Goal: Task Accomplishment & Management: Use online tool/utility

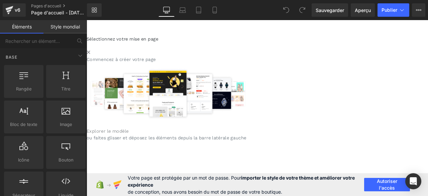
click at [137, 155] on font "Explorer le modèle" at bounding box center [112, 151] width 50 height 6
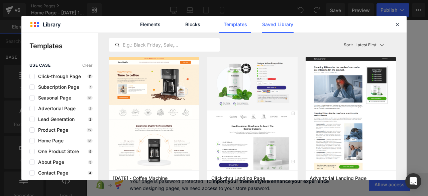
click at [283, 23] on link "Saved Library" at bounding box center [278, 24] width 32 height 17
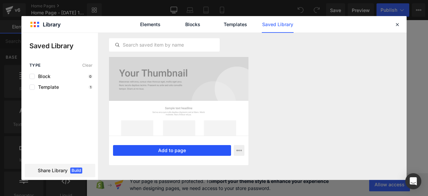
click at [175, 150] on button "Add to page" at bounding box center [172, 150] width 118 height 11
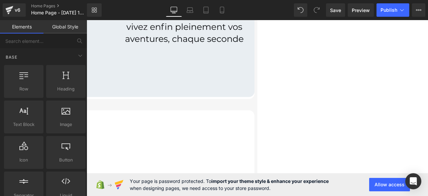
scroll to position [602, 0]
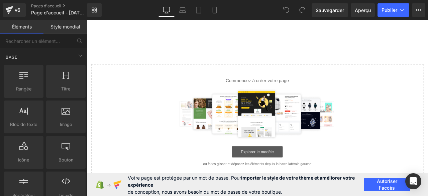
click at [282, 174] on font "Explorer le modèle" at bounding box center [289, 175] width 39 height 5
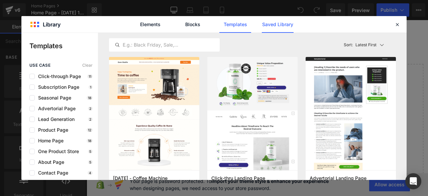
click at [274, 27] on link "Saved Library" at bounding box center [278, 24] width 32 height 17
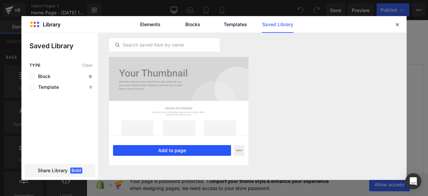
click at [180, 151] on button "Add to page" at bounding box center [172, 150] width 118 height 11
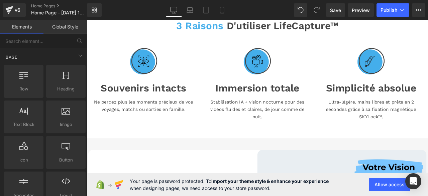
scroll to position [67, 0]
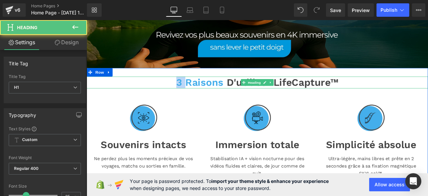
drag, startPoint x: 188, startPoint y: 94, endPoint x: 202, endPoint y: 94, distance: 14.1
click at [202, 94] on h1 "3 raisons d'utiliser LifeCapture™" at bounding box center [289, 94] width 405 height 14
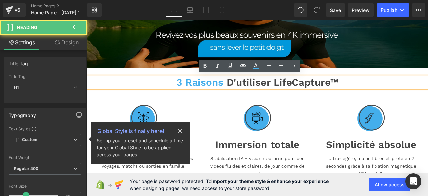
click at [302, 94] on font "d'utiliser LifeCapture™" at bounding box center [319, 94] width 133 height 14
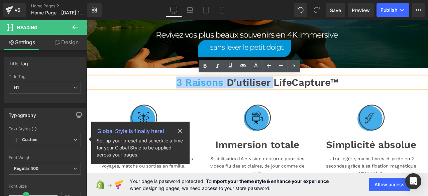
drag, startPoint x: 302, startPoint y: 94, endPoint x: 189, endPoint y: 94, distance: 113.1
click at [189, 94] on h1 "3 raisons d'utiliser LifeCapture™" at bounding box center [289, 94] width 405 height 14
copy h1 "3 raisons d'utiliser"
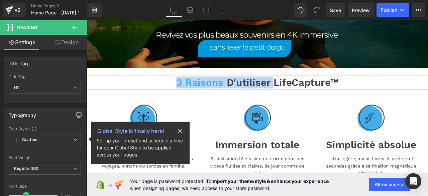
click at [304, 94] on font "d'utiliser LifeCapture™" at bounding box center [319, 94] width 133 height 14
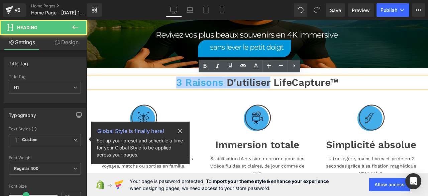
drag, startPoint x: 304, startPoint y: 94, endPoint x: 189, endPoint y: 92, distance: 114.8
click at [189, 92] on h1 "3 raisons d'utiliser LifeCapture™" at bounding box center [289, 94] width 405 height 14
click at [286, 92] on font "d'utiliser LifeCapture™" at bounding box center [319, 94] width 133 height 14
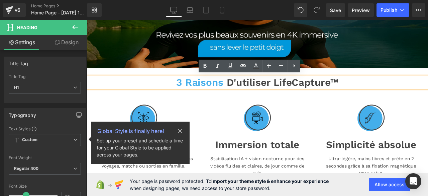
click at [300, 95] on font "d'utiliser LifeCapture™" at bounding box center [319, 94] width 133 height 14
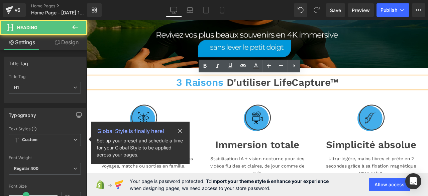
click at [305, 93] on font "d'utiliser LifeCapture™" at bounding box center [319, 94] width 133 height 14
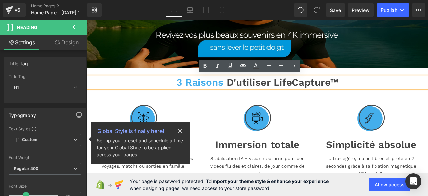
click at [303, 93] on font "d'utiliser LifeCapture™" at bounding box center [319, 94] width 133 height 14
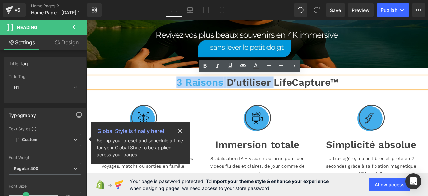
drag, startPoint x: 304, startPoint y: 93, endPoint x: 190, endPoint y: 92, distance: 113.4
click at [190, 92] on h1 "3 raisons d'utiliser LifeCapture™" at bounding box center [289, 94] width 405 height 14
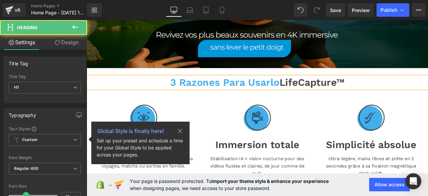
click at [245, 93] on font "3 razones para usarlo" at bounding box center [250, 94] width 129 height 14
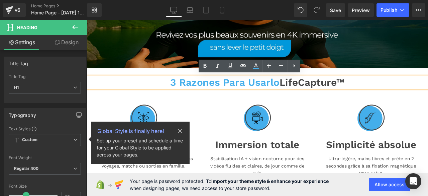
click at [319, 92] on font "3 razones para usarlo LifeCapture™" at bounding box center [289, 94] width 206 height 14
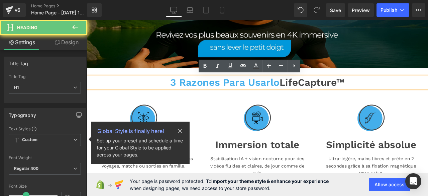
click at [314, 96] on font "3 razones para usarlo LifeCapture™" at bounding box center [289, 94] width 206 height 14
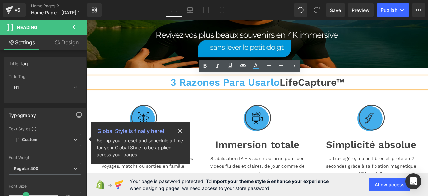
click at [395, 99] on h1 "3 razones para usarlo LifeCapture™" at bounding box center [289, 94] width 405 height 14
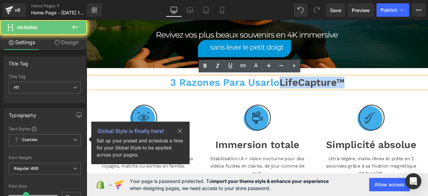
drag, startPoint x: 394, startPoint y: 93, endPoint x: 308, endPoint y: 96, distance: 86.4
click at [308, 96] on h1 "3 razones para usarlo LifeCapture™" at bounding box center [289, 94] width 405 height 14
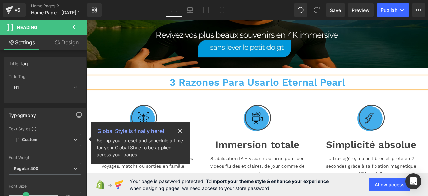
click at [404, 89] on h1 "3 razones para usarlo Eternal Pearl" at bounding box center [289, 94] width 405 height 14
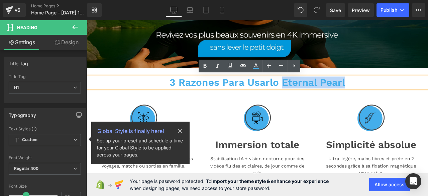
drag, startPoint x: 400, startPoint y: 95, endPoint x: 317, endPoint y: 97, distance: 82.7
click at [317, 97] on h1 "3 razones para usarlo Eternal Pearl" at bounding box center [289, 94] width 405 height 14
click at [259, 66] on icon at bounding box center [256, 66] width 8 height 8
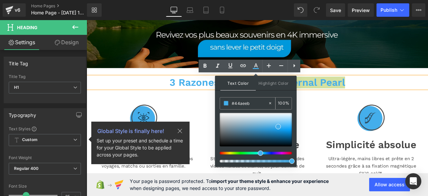
click at [271, 104] on icon at bounding box center [270, 103] width 5 height 5
type input "none"
type input "0"
drag, startPoint x: 253, startPoint y: 104, endPoint x: 232, endPoint y: 103, distance: 20.8
click at [232, 103] on input "none" at bounding box center [250, 102] width 36 height 7
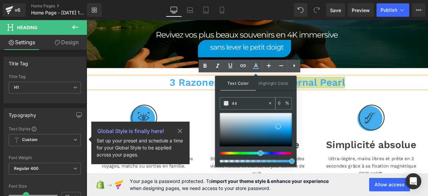
type input "444"
type input "100"
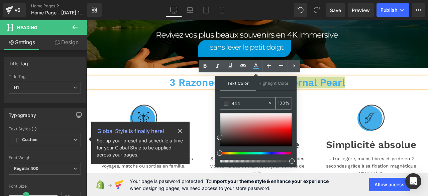
type input "4444"
type input "27"
type input "44444"
type input "0"
type input "444444"
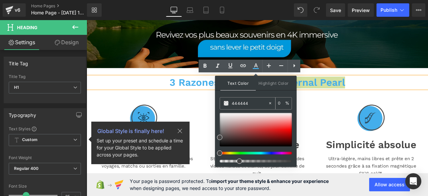
type input "100"
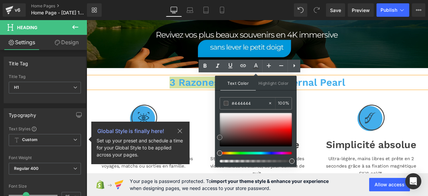
click at [220, 137] on span at bounding box center [219, 137] width 5 height 5
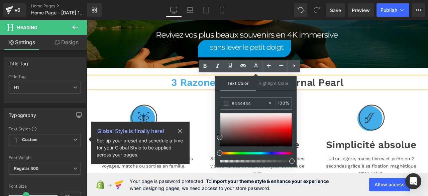
click at [380, 120] on div at bounding box center [424, 135] width 125 height 33
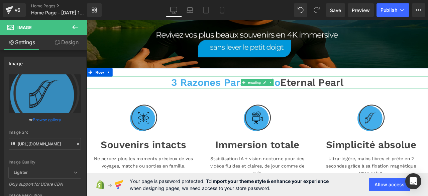
click at [311, 95] on font "3 razones para usarlo" at bounding box center [251, 94] width 129 height 14
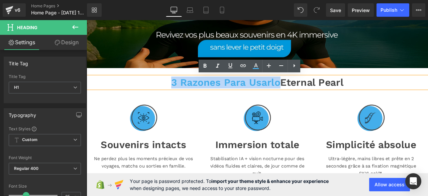
drag, startPoint x: 311, startPoint y: 94, endPoint x: 183, endPoint y: 93, distance: 127.8
click at [183, 93] on h1 "3 razones para usarlo Eternal Pearl" at bounding box center [289, 94] width 405 height 14
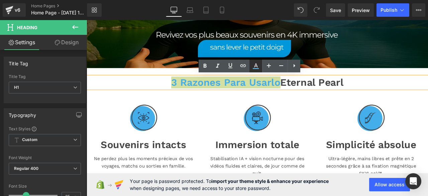
click at [254, 65] on icon at bounding box center [256, 66] width 8 height 8
type input "#44aeeb"
type input "100"
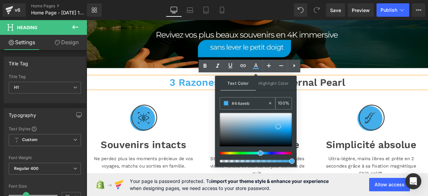
click at [270, 102] on icon at bounding box center [270, 103] width 5 height 5
type input "none"
type input "0"
drag, startPoint x: 255, startPoint y: 103, endPoint x: 215, endPoint y: 104, distance: 39.8
click at [215, 104] on div "Text Color Highlight Color none none 0 % transparent transparent 0 %" at bounding box center [256, 121] width 82 height 91
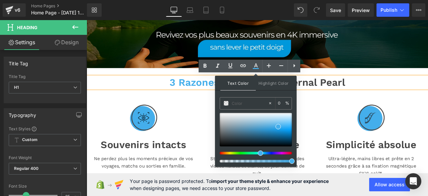
paste input "#6AB7A8"
type input "#6AB7A8"
type input "100"
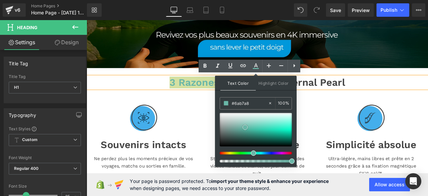
click at [244, 126] on span at bounding box center [245, 126] width 5 height 5
click at [269, 103] on icon at bounding box center [270, 103] width 5 height 5
type input "none"
type input "0"
drag, startPoint x: 266, startPoint y: 103, endPoint x: 232, endPoint y: 103, distance: 34.8
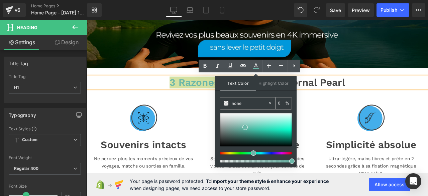
click at [232, 103] on input "none" at bounding box center [250, 102] width 36 height 7
paste input "#EAB8C0"
type input "#EAB8C0"
type input "100"
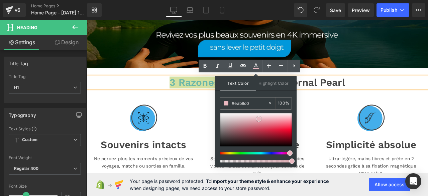
click at [258, 118] on span at bounding box center [258, 118] width 5 height 5
click at [180, 81] on div "3 razones para usarlo Eternal Pearl Heading Image Souvenirs intacts Heading Ne …" at bounding box center [289, 152] width 405 height 150
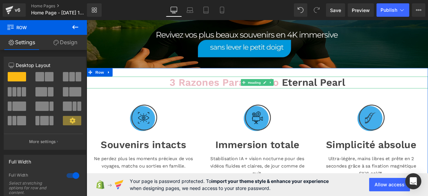
click at [232, 94] on span "3 razones para usarlo" at bounding box center [249, 94] width 129 height 14
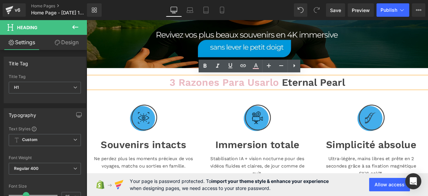
click at [310, 93] on span "3 razones para usarlo" at bounding box center [249, 94] width 129 height 14
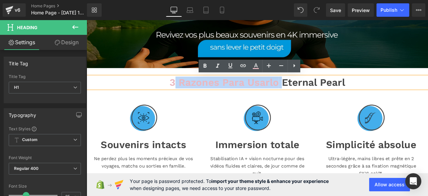
drag, startPoint x: 310, startPoint y: 93, endPoint x: 188, endPoint y: 93, distance: 121.8
click at [188, 93] on span "3 razones para usarlo" at bounding box center [249, 94] width 129 height 14
click at [193, 115] on div "Image Souvenirs intacts Heading Ne perdez plus les moments précieux de vos voya…" at bounding box center [154, 158] width 125 height 94
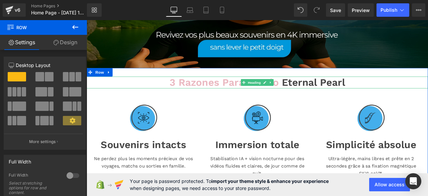
click at [310, 95] on span "3 razones para usarlo" at bounding box center [249, 94] width 129 height 14
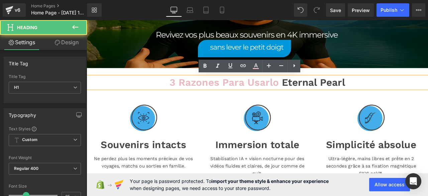
click at [311, 92] on span "3 razones para usarlo" at bounding box center [249, 94] width 129 height 14
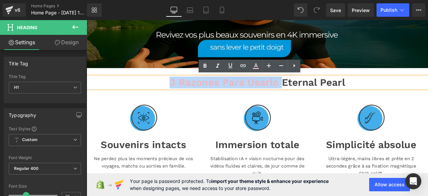
drag, startPoint x: 311, startPoint y: 92, endPoint x: 184, endPoint y: 94, distance: 126.5
click at [185, 94] on span "3 razones para usarlo" at bounding box center [249, 94] width 129 height 14
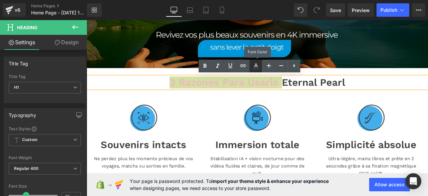
click at [256, 66] on icon at bounding box center [256, 66] width 8 height 8
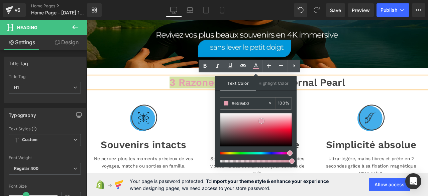
click at [261, 119] on span at bounding box center [261, 120] width 5 height 5
click at [418, 94] on h1 "3 razones para usarlo Eternal Pearl" at bounding box center [289, 94] width 405 height 14
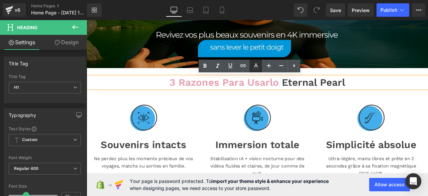
click at [253, 66] on icon at bounding box center [256, 66] width 8 height 8
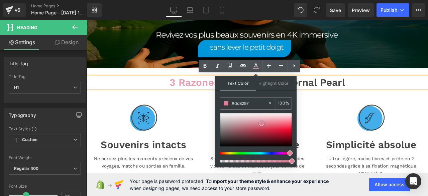
click at [262, 124] on span at bounding box center [261, 122] width 5 height 5
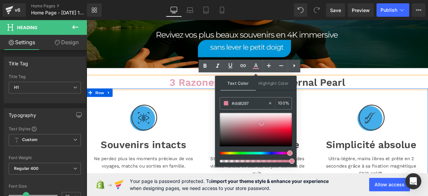
click at [428, 109] on div at bounding box center [289, 106] width 405 height 10
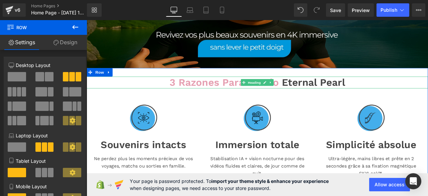
click at [310, 93] on span "3 razones para usarlo" at bounding box center [251, 94] width 133 height 14
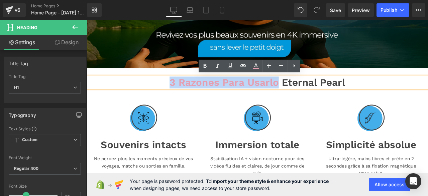
drag, startPoint x: 311, startPoint y: 93, endPoint x: 185, endPoint y: 95, distance: 125.2
click at [185, 95] on span "3 razones para usarlo" at bounding box center [251, 94] width 133 height 14
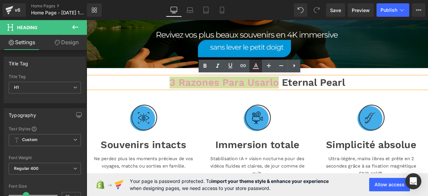
click at [256, 66] on icon at bounding box center [256, 65] width 4 height 4
type input "#e59eb0"
type input "100"
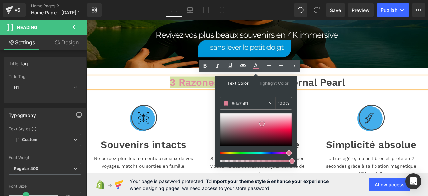
type input "#d9768d"
drag, startPoint x: 263, startPoint y: 120, endPoint x: 263, endPoint y: 123, distance: 3.4
click at [263, 123] on span at bounding box center [262, 123] width 5 height 5
click at [428, 82] on div "3 razones para usarlo Eternal Pearl Heading Image Souvenirs intacts Heading Ne …" at bounding box center [289, 152] width 405 height 150
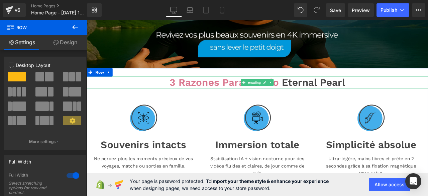
click at [247, 93] on span "3 razones para usarlo" at bounding box center [249, 94] width 129 height 14
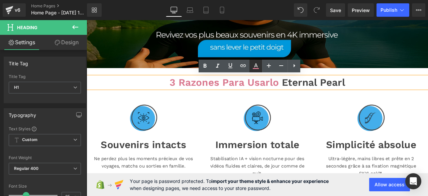
click at [257, 67] on icon at bounding box center [256, 66] width 8 height 8
type input "100"
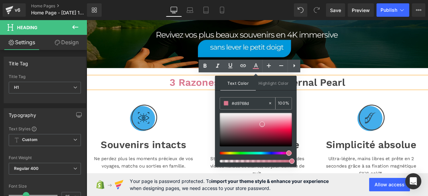
drag, startPoint x: 254, startPoint y: 103, endPoint x: 232, endPoint y: 103, distance: 22.1
click at [232, 103] on input "#d9768d" at bounding box center [250, 102] width 36 height 7
click at [424, 90] on h1 "3 razones para usarlo Eternal Pearl" at bounding box center [289, 94] width 405 height 14
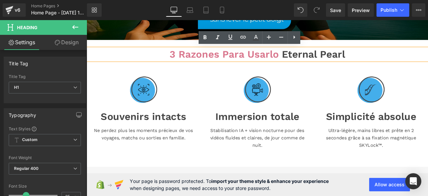
scroll to position [134, 0]
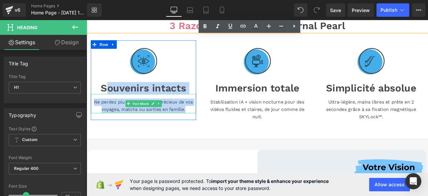
drag, startPoint x: 104, startPoint y: 101, endPoint x: 205, endPoint y: 122, distance: 103.3
click at [205, 122] on div "Image Souvenirs intacts Heading Ne perdez plus les moments précieux de vos voya…" at bounding box center [154, 91] width 125 height 78
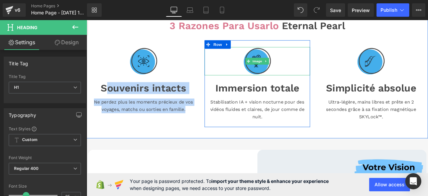
click at [230, 72] on div at bounding box center [289, 68] width 125 height 33
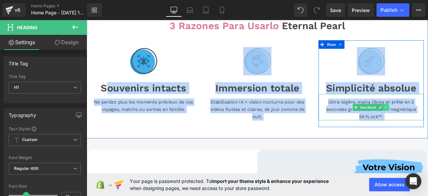
drag, startPoint x: 102, startPoint y: 97, endPoint x: 439, endPoint y: 121, distance: 337.1
click at [428, 121] on div "Image Souvenirs intacts Heading Ne perdez plus les moments précieux de vos voya…" at bounding box center [289, 95] width 405 height 123
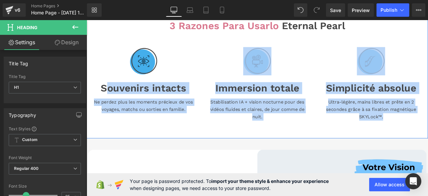
click at [195, 63] on div at bounding box center [154, 68] width 125 height 33
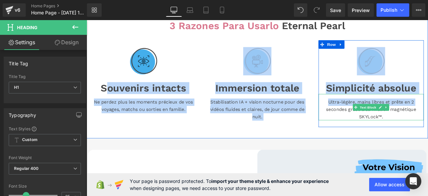
drag, startPoint x: 103, startPoint y: 98, endPoint x: 362, endPoint y: 120, distance: 259.9
click at [364, 121] on div "Image Souvenirs intacts Heading Ne perdez plus les moments précieux de vos voya…" at bounding box center [289, 95] width 405 height 123
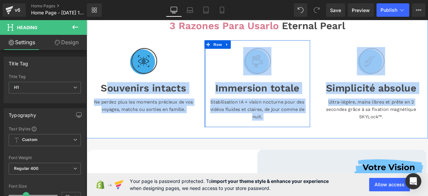
click at [222, 71] on div "Image Immersion totale Heading Stabilisation IA + vision nocturne pour des vidé…" at bounding box center [289, 95] width 135 height 103
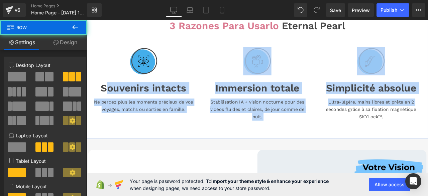
click at [243, 54] on div at bounding box center [289, 68] width 125 height 33
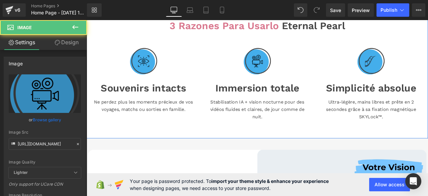
click at [87, 20] on div at bounding box center [87, 20] width 0 height 0
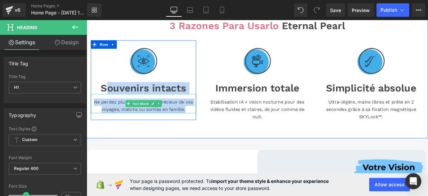
drag, startPoint x: 103, startPoint y: 97, endPoint x: 205, endPoint y: 123, distance: 105.3
click at [205, 123] on div "Image Souvenirs intacts Heading Ne perdez plus les moments précieux de vos voya…" at bounding box center [154, 91] width 125 height 78
click at [205, 101] on h1 "Souvenirs intacts" at bounding box center [154, 101] width 125 height 14
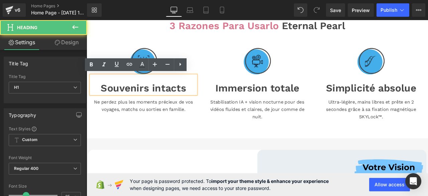
drag, startPoint x: 206, startPoint y: 100, endPoint x: 104, endPoint y: 99, distance: 102.1
click at [104, 99] on h1 "Souvenirs intacts" at bounding box center [154, 101] width 125 height 14
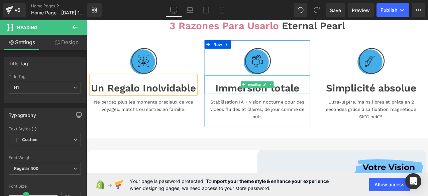
click at [327, 103] on font "Immersion totale" at bounding box center [288, 101] width 99 height 14
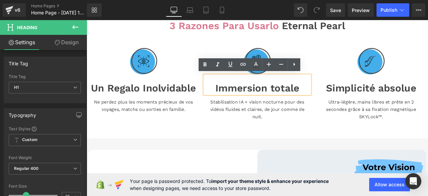
click at [335, 102] on font "Immersion totale" at bounding box center [288, 101] width 99 height 14
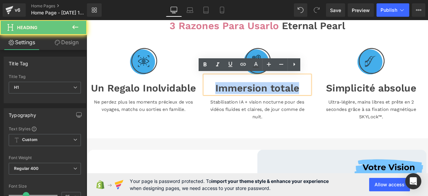
drag, startPoint x: 304, startPoint y: 99, endPoint x: 237, endPoint y: 98, distance: 67.3
click at [237, 98] on h1 "Immersion totale" at bounding box center [289, 101] width 125 height 14
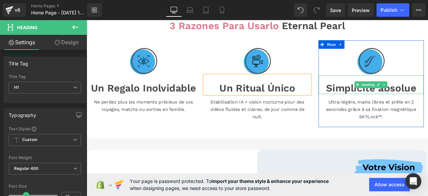
click at [428, 100] on font "Simplicité absolue" at bounding box center [423, 101] width 107 height 14
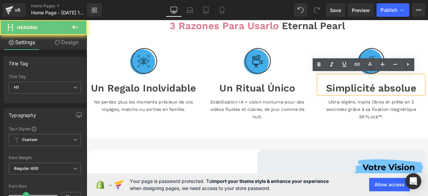
click at [428, 100] on h1 "Simplicité absolue" at bounding box center [424, 101] width 125 height 14
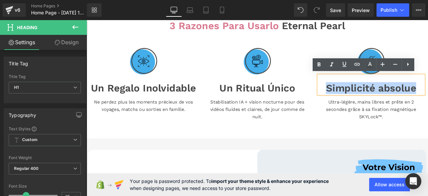
drag, startPoint x: 476, startPoint y: 100, endPoint x: 371, endPoint y: 103, distance: 105.4
click at [371, 103] on h1 "Simplicité absolue" at bounding box center [424, 101] width 125 height 14
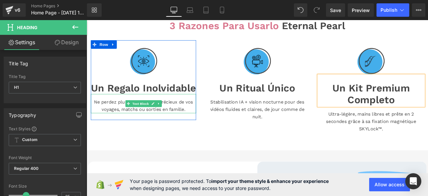
click at [199, 129] on font "Ne perdez plus les moments précieux de vos voyages, matchs ou sorties en famill…" at bounding box center [153, 121] width 117 height 15
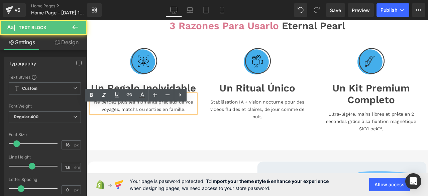
click at [199, 129] on font "Ne perdez plus les moments précieux de vos voyages, matchs ou sorties en famill…" at bounding box center [153, 121] width 117 height 15
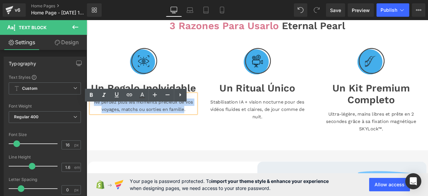
drag, startPoint x: 199, startPoint y: 140, endPoint x: 92, endPoint y: 132, distance: 107.8
click at [92, 130] on p "Ne perdez plus les moments précieux de vos voyages, matchs ou sorties en famill…" at bounding box center [154, 121] width 125 height 17
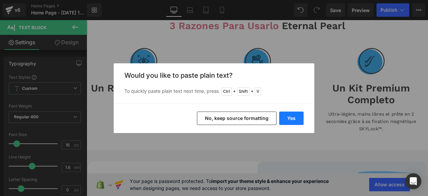
click at [289, 122] on button "Yes" at bounding box center [291, 117] width 24 height 13
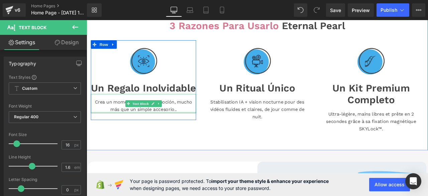
click at [191, 129] on font "Crea un momento lleno de emoción, mucho más que un simple accesorio.." at bounding box center [153, 121] width 115 height 15
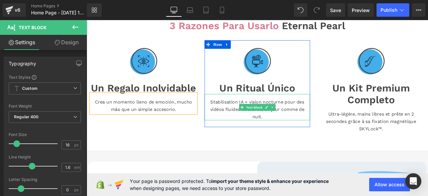
click at [296, 135] on p "Stabilisation IA + vision nocturne pour des vidéos fluides et claires, de jour …" at bounding box center [289, 126] width 125 height 26
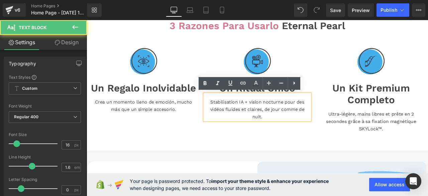
click at [291, 134] on font "Stabilisation IA + vision nocturne pour des vidéos fluides et claires, de jour …" at bounding box center [289, 125] width 112 height 23
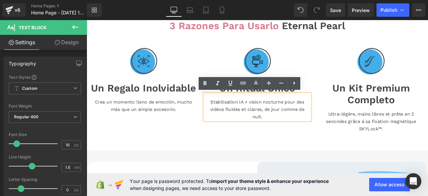
click at [295, 135] on p "Stabilisation IA + vision nocturne pour des vidéos fluides et claires, de jour …" at bounding box center [289, 126] width 125 height 26
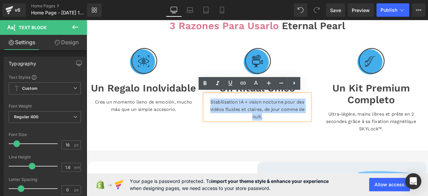
drag, startPoint x: 295, startPoint y: 135, endPoint x: 229, endPoint y: 115, distance: 68.5
click at [229, 115] on p "Stabilisation IA + vision nocturne pour des vidéos fluides et claires, de jour …" at bounding box center [289, 126] width 125 height 26
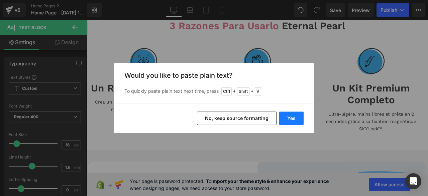
click at [291, 117] on button "Yes" at bounding box center [291, 117] width 24 height 13
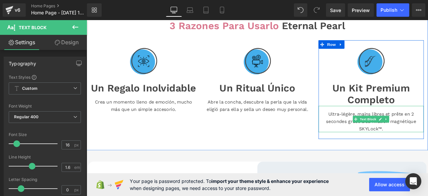
click at [428, 148] on p "Ultra-légère, mains libres et prête en 2 secondes grâce à sa fixation magnétiqu…" at bounding box center [424, 140] width 125 height 26
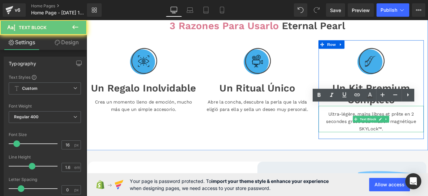
click at [428, 148] on p "Ultra-légère, mains libres et prête en 2 secondes grâce à sa fixation magnétiqu…" at bounding box center [424, 140] width 125 height 26
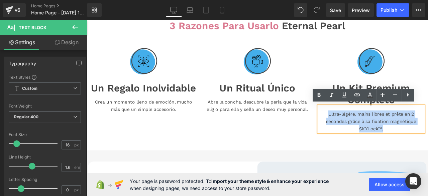
drag, startPoint x: 440, startPoint y: 148, endPoint x: 366, endPoint y: 127, distance: 77.0
click at [366, 127] on p "Ultra-légère, mains libres et prête en 2 secondes grâce à sa fixation magnétiqu…" at bounding box center [424, 140] width 125 height 26
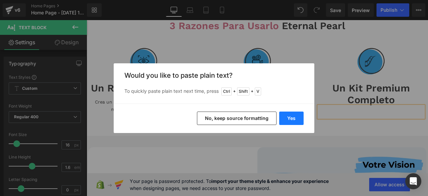
click at [289, 115] on button "Yes" at bounding box center [291, 117] width 24 height 13
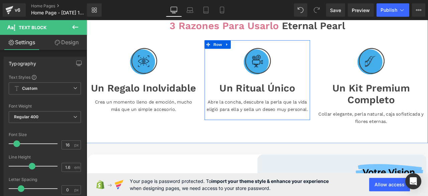
click at [300, 104] on h1 "Un Ritual Único" at bounding box center [289, 101] width 125 height 14
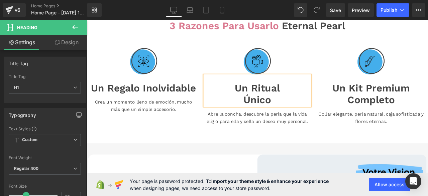
click at [228, 164] on div "3 razones para usarlo Eternal Pearl Heading Image Un Regalo Inolvidable Heading…" at bounding box center [289, 88] width 405 height 156
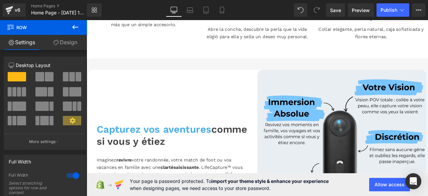
scroll to position [268, 0]
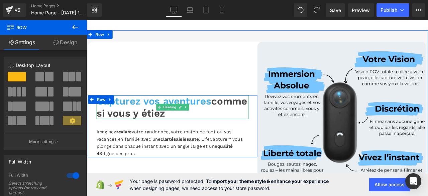
click at [239, 125] on h1 "Capturez vos aventures comme si vous y étiez" at bounding box center [188, 123] width 181 height 28
click at [232, 131] on h1 "Capturez vos aventures comme si vous y étiez" at bounding box center [188, 123] width 181 height 28
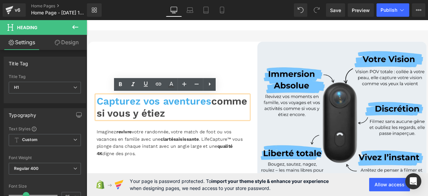
drag, startPoint x: 230, startPoint y: 130, endPoint x: 97, endPoint y: 114, distance: 134.2
click at [98, 114] on h1 "Capturez vos aventures comme si vous y étiez" at bounding box center [188, 123] width 181 height 28
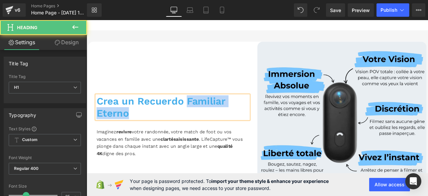
drag, startPoint x: 200, startPoint y: 114, endPoint x: 255, endPoint y: 132, distance: 56.9
click at [255, 132] on h1 "Crea un Recuerdo Familiar Eterno" at bounding box center [188, 123] width 181 height 28
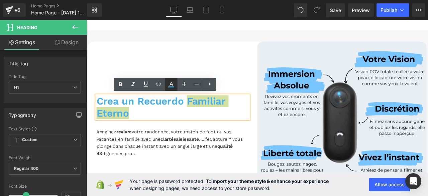
click at [171, 84] on icon at bounding box center [172, 84] width 4 height 4
type input "#44aeeb"
type input "100"
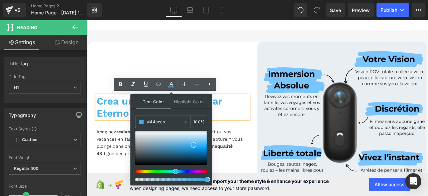
click at [186, 121] on icon at bounding box center [186, 122] width 2 height 2
type input "none"
type input "0"
click at [177, 121] on input "none" at bounding box center [165, 121] width 36 height 7
type input "n"
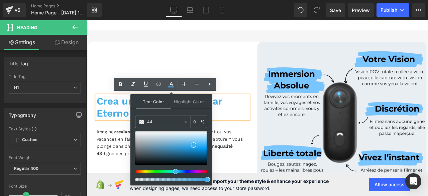
type input "444"
type input "100"
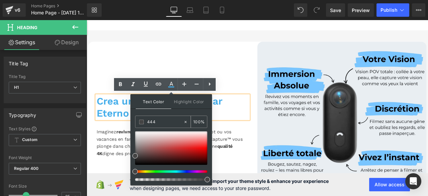
type input "4444"
type input "27"
type input "44444"
type input "0"
type input "444444"
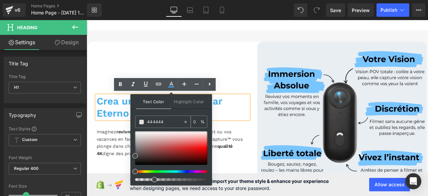
type input "100"
click at [135, 155] on span at bounding box center [135, 155] width 5 height 5
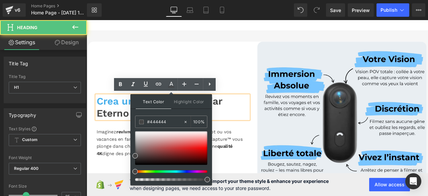
click at [103, 119] on span "Crea un Recuerdo" at bounding box center [149, 116] width 103 height 14
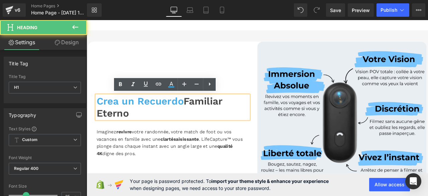
click at [199, 115] on span "Crea un Recuerdo" at bounding box center [149, 116] width 103 height 14
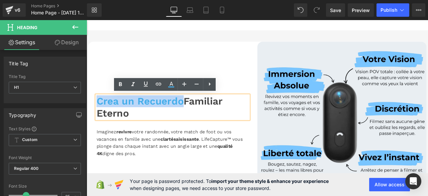
drag, startPoint x: 197, startPoint y: 117, endPoint x: 98, endPoint y: 112, distance: 98.5
click at [98, 112] on span "Crea un Recuerdo" at bounding box center [149, 116] width 103 height 14
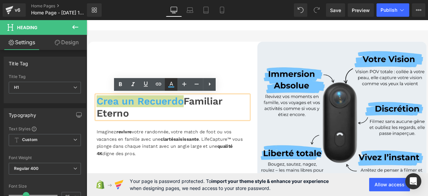
click at [173, 81] on icon at bounding box center [171, 84] width 8 height 8
type input "#44aeeb"
type input "100"
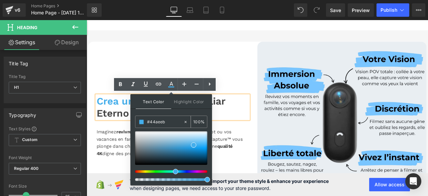
click at [186, 122] on icon at bounding box center [185, 121] width 5 height 5
type input "none"
type input "0"
drag, startPoint x: 255, startPoint y: 141, endPoint x: 133, endPoint y: 140, distance: 121.8
paste input "#d9768d"
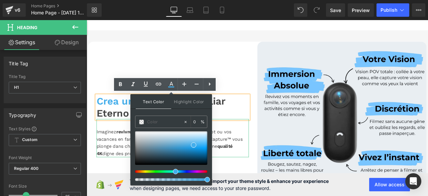
type input "#d9768d"
type input "100"
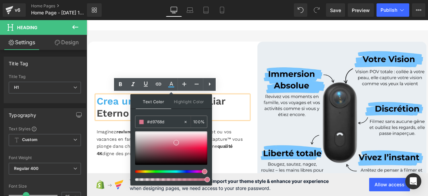
type input "#d9768d"
click at [176, 141] on span at bounding box center [176, 142] width 5 height 5
click at [233, 46] on div "Crea un Recuerdo Familiar Eterno Heading Imaginez revivre votre randonnée, votr…" at bounding box center [188, 146] width 201 height 201
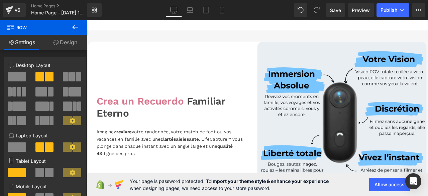
scroll to position [301, 0]
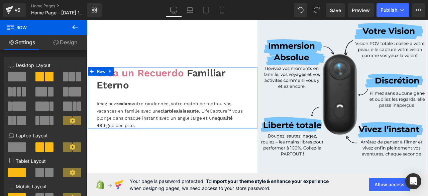
click at [148, 144] on div "Imaginez revivre votre randonnée, votre match de foot ou vos vacances en famill…" at bounding box center [188, 126] width 181 height 45
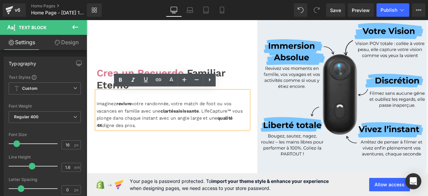
drag, startPoint x: 143, startPoint y: 143, endPoint x: 96, endPoint y: 116, distance: 53.5
click at [98, 116] on div "Imaginez revivre votre randonnée, votre match de foot ou vos vacances en famill…" at bounding box center [188, 126] width 181 height 45
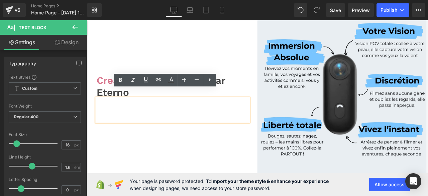
scroll to position [310, 0]
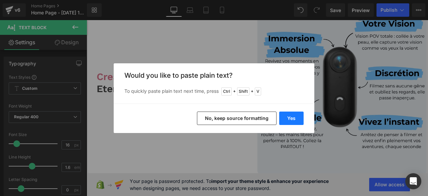
click at [284, 122] on button "Yes" at bounding box center [291, 117] width 24 height 13
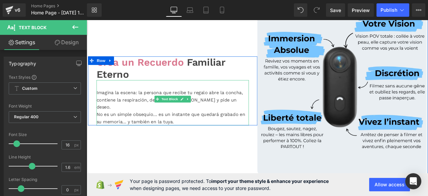
click at [142, 110] on div "Imagina la escena: la persona que recibe tu regalo abre la concha, contiene la …" at bounding box center [188, 118] width 181 height 54
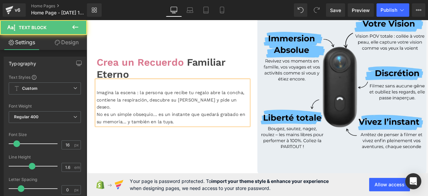
click at [160, 119] on div "Imagina la escena : la persona que recibe tu regalo abre la concha, contiene la…" at bounding box center [188, 118] width 181 height 54
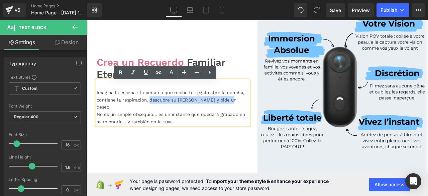
drag, startPoint x: 160, startPoint y: 119, endPoint x: 248, endPoint y: 119, distance: 87.7
click at [248, 119] on div "Imagina la escena : la persona que recibe tu regalo abre la concha, contiene la…" at bounding box center [188, 118] width 181 height 54
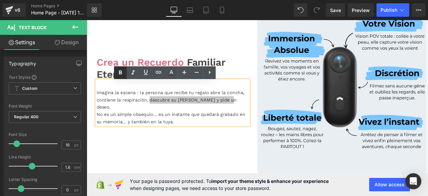
click at [120, 73] on icon at bounding box center [120, 73] width 8 height 8
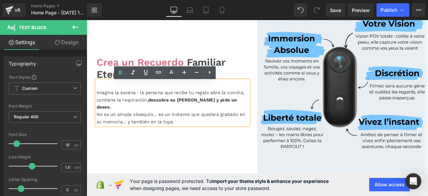
click at [198, 136] on div "No es un simple obsequio… es un instante que quedará grabado en su memoria… y t…" at bounding box center [188, 135] width 181 height 17
drag, startPoint x: 243, startPoint y: 127, endPoint x: 127, endPoint y: 137, distance: 116.5
click at [127, 137] on div "No es un simple obsequio… es un instante que quedará grabado en su memoria… y t…" at bounding box center [188, 135] width 181 height 17
click at [171, 73] on icon at bounding box center [172, 72] width 4 height 4
type input "#444444"
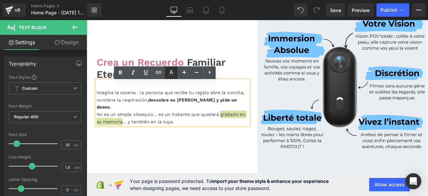
type input "100"
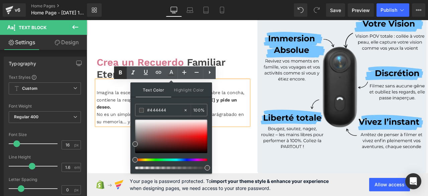
click at [119, 73] on icon at bounding box center [120, 73] width 3 height 4
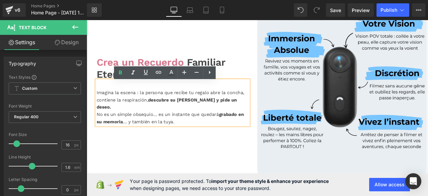
click at [229, 174] on div "Crea un Recuerdo Familiar Eterno Heading Imagina la escena : la persona que rec…" at bounding box center [188, 104] width 201 height 201
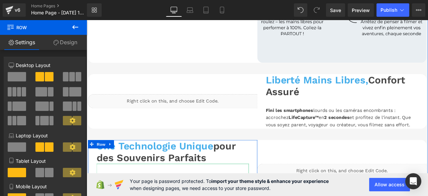
scroll to position [477, 0]
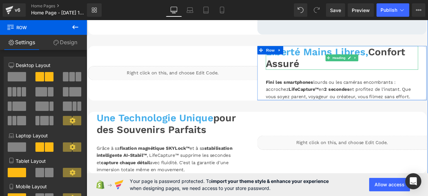
click at [345, 71] on h1 "Liberté Mains Libres, Confort Assuré" at bounding box center [389, 65] width 181 height 28
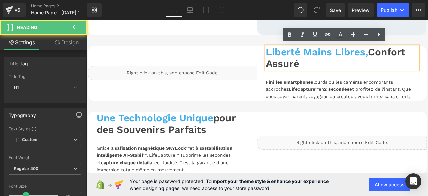
click at [338, 70] on h1 "Liberté Mains Libres, Confort Assuré" at bounding box center [389, 65] width 181 height 28
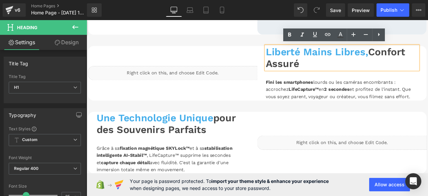
drag, startPoint x: 338, startPoint y: 70, endPoint x: 294, endPoint y: 55, distance: 46.1
click at [294, 55] on div "Liberté Mains Libres, Confort Assuré Heading Fini les smartphones lourds ou les…" at bounding box center [389, 83] width 201 height 65
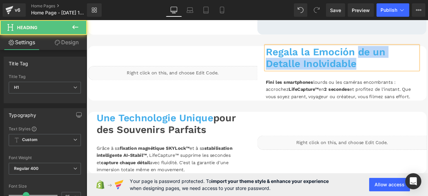
drag, startPoint x: 405, startPoint y: 55, endPoint x: 425, endPoint y: 75, distance: 28.4
click at [425, 75] on h1 "Regala la Emoción de un Detalle Inolvidable" at bounding box center [389, 65] width 181 height 28
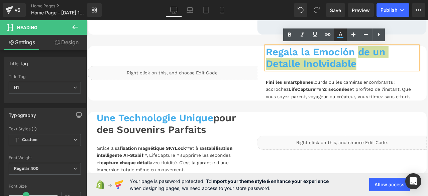
click at [339, 34] on icon at bounding box center [341, 35] width 8 height 8
type input "#44aeeb"
type input "100"
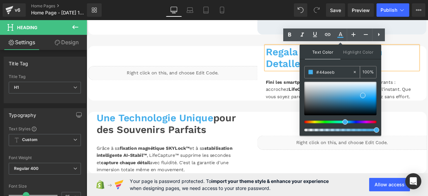
click at [355, 71] on icon at bounding box center [355, 72] width 2 height 2
type input "none"
type input "0"
click at [341, 73] on input "none" at bounding box center [335, 71] width 36 height 7
type input "n"
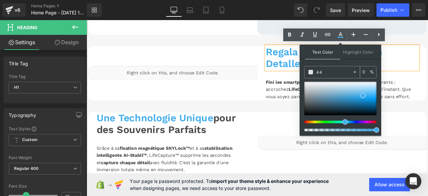
type input "444"
type input "100"
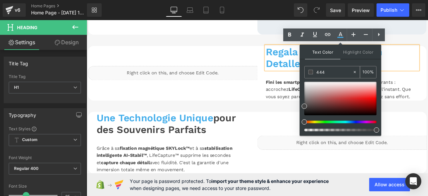
type input "4444"
type input "27"
type input "44444"
type input "0"
type input "444444"
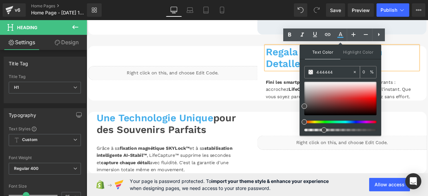
type input "100"
click at [304, 106] on span at bounding box center [304, 105] width 5 height 5
click at [315, 60] on span "Regala la Emoción" at bounding box center [352, 58] width 106 height 14
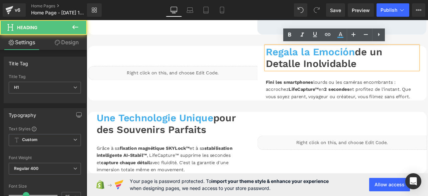
click at [401, 58] on span "Regala la Emoción" at bounding box center [352, 58] width 106 height 14
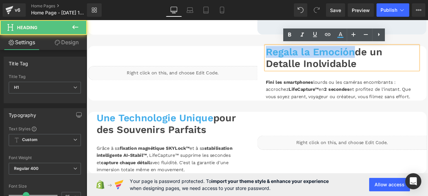
drag, startPoint x: 402, startPoint y: 56, endPoint x: 297, endPoint y: 53, distance: 104.4
click at [299, 53] on span "Regala la Emoción" at bounding box center [352, 58] width 106 height 14
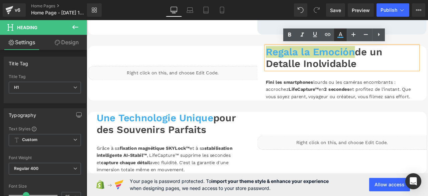
click at [341, 38] on icon at bounding box center [341, 35] width 8 height 8
type input "#44aeeb"
type input "100"
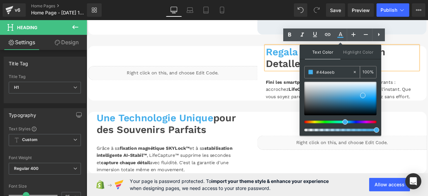
click at [355, 71] on icon at bounding box center [355, 72] width 5 height 5
type input "none"
type input "0"
drag, startPoint x: 347, startPoint y: 71, endPoint x: 302, endPoint y: 71, distance: 44.8
click at [302, 71] on div "Text Color Highlight Color none none 0 % transparent transparent 0 %" at bounding box center [341, 90] width 82 height 91
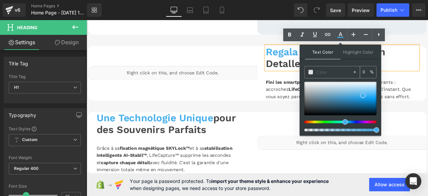
paste input "#d9768d"
type input "#d9768d"
type input "100"
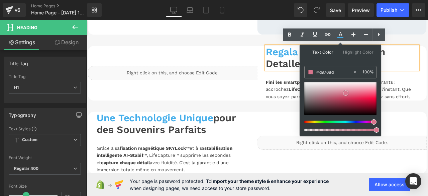
type input "#d9768d"
click at [345, 92] on span at bounding box center [345, 92] width 5 height 5
drag, startPoint x: 315, startPoint y: 112, endPoint x: 315, endPoint y: 107, distance: 4.7
click at [315, 111] on div "Fini les smartphones lourds ou les caméras encombrants : accrochez LifeCapture™…" at bounding box center [389, 97] width 181 height 36
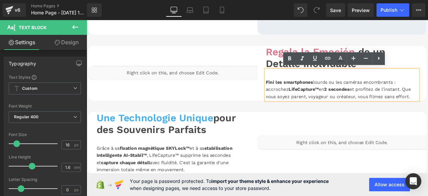
click at [428, 107] on font "et profitez de l'instant. Que vous soyez parent, voyageur ou créateur, vous fil…" at bounding box center [385, 106] width 172 height 15
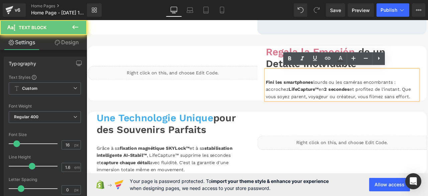
click at [428, 109] on div "Fini les smartphones lourds ou les caméras encombrants : accrochez LifeCapture™…" at bounding box center [389, 97] width 181 height 36
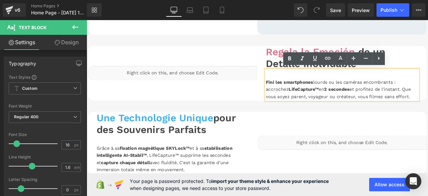
drag, startPoint x: 470, startPoint y: 109, endPoint x: 296, endPoint y: 89, distance: 174.9
click at [299, 89] on div "Fini les smartphones lourds ou les caméras encombrants : accrochez LifeCapture™…" at bounding box center [389, 97] width 181 height 36
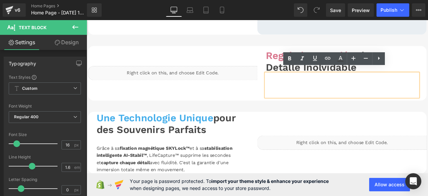
scroll to position [481, 0]
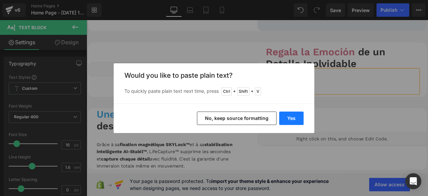
click at [297, 117] on button "Yes" at bounding box center [291, 117] width 24 height 13
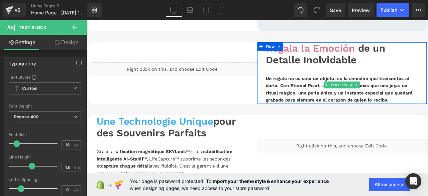
click at [305, 91] on div "Un regalo no es solo un objeto, es la emoción que transmites al darlo. Con Eter…" at bounding box center [389, 96] width 181 height 45
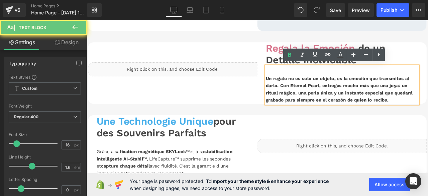
click at [428, 115] on div "Un regalo no es solo un objeto, es la emoción que transmites al darlo. Con Eter…" at bounding box center [389, 96] width 181 height 45
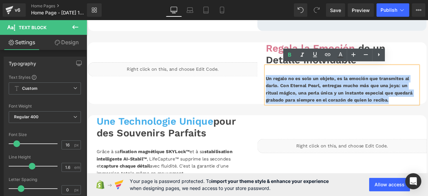
drag, startPoint x: 454, startPoint y: 114, endPoint x: 297, endPoint y: 87, distance: 159.3
click at [299, 87] on div "Un regalo no es solo un objeto, es la emoción que transmites al darlo. Con Eter…" at bounding box center [389, 96] width 181 height 45
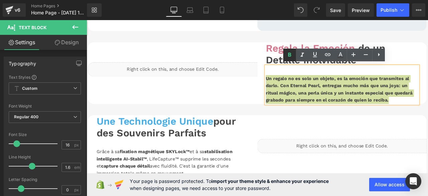
click at [292, 55] on icon at bounding box center [290, 55] width 8 height 8
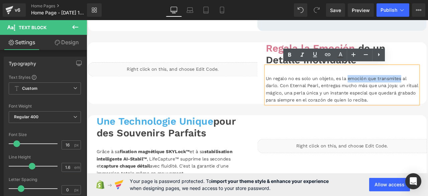
drag, startPoint x: 394, startPoint y: 88, endPoint x: 458, endPoint y: 89, distance: 63.9
click at [428, 89] on div "Un regalo no es solo un objeto, es la emoción que transmites al darlo. Con Eter…" at bounding box center [389, 96] width 181 height 45
click at [289, 54] on icon at bounding box center [289, 55] width 3 height 4
drag, startPoint x: 325, startPoint y: 97, endPoint x: 360, endPoint y: 97, distance: 35.8
click at [360, 97] on div "Un regalo no es solo un objeto, es la emoción que transmites al darlo. Con Eter…" at bounding box center [389, 96] width 181 height 45
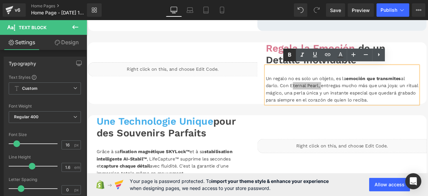
click at [291, 55] on icon at bounding box center [289, 55] width 3 height 4
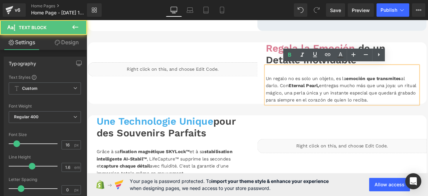
drag, startPoint x: 296, startPoint y: 105, endPoint x: 316, endPoint y: 106, distance: 19.8
click at [316, 106] on div "Un regalo no es solo un objeto, es la emoción que transmites al darlo. Con Eter…" at bounding box center [389, 96] width 181 height 45
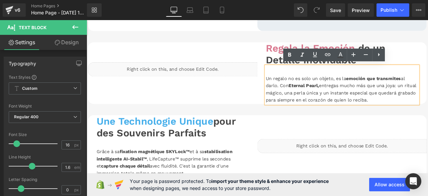
click at [332, 106] on div "Un regalo no es solo un objeto, es la emoción que transmites al darlo. Con Eter…" at bounding box center [389, 96] width 181 height 45
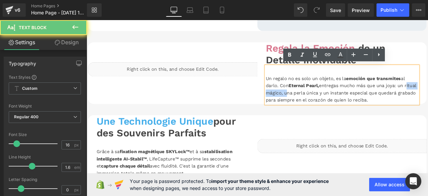
drag, startPoint x: 332, startPoint y: 106, endPoint x: 301, endPoint y: 106, distance: 30.8
click at [301, 106] on div "Un regalo no es solo un objeto, es la emoción que transmites al darlo. Con Eter…" at bounding box center [389, 96] width 181 height 45
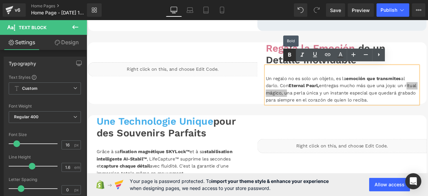
click at [291, 53] on icon at bounding box center [290, 55] width 8 height 8
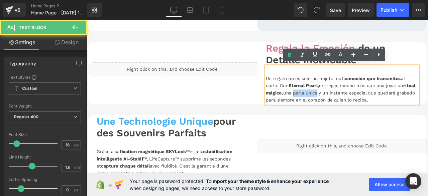
drag, startPoint x: 347, startPoint y: 105, endPoint x: 374, endPoint y: 105, distance: 27.4
click at [374, 105] on div "Un regalo no es solo un objeto, es la emoción que transmites al darlo. Con Eter…" at bounding box center [389, 96] width 181 height 45
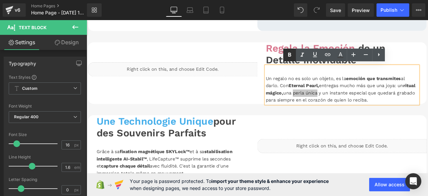
click at [289, 52] on icon at bounding box center [290, 55] width 8 height 8
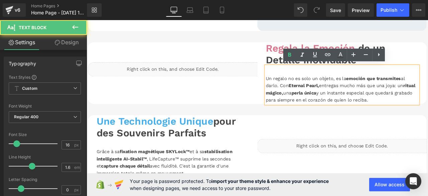
drag, startPoint x: 296, startPoint y: 115, endPoint x: 330, endPoint y: 115, distance: 33.5
click at [330, 115] on div "Un regalo no es solo un objeto, es la emoción que transmites al darlo. Con Eter…" at bounding box center [389, 96] width 181 height 45
drag, startPoint x: 332, startPoint y: 115, endPoint x: 295, endPoint y: 113, distance: 36.9
click at [299, 113] on div "Un regalo no es solo un objeto, es la emoción que transmites al darlo. Con Eter…" at bounding box center [389, 96] width 181 height 45
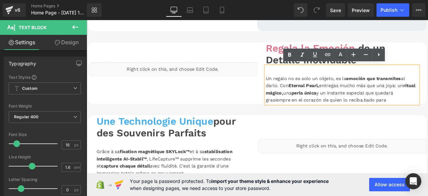
click at [428, 115] on div "Un regalo no es solo un objeto, es la emoción que transmites al darlo. Con Eter…" at bounding box center [389, 96] width 181 height 45
drag, startPoint x: 449, startPoint y: 114, endPoint x: 296, endPoint y: 111, distance: 152.6
click at [299, 111] on div "Un regalo no es solo un objeto, es la emoción que transmites al darlo. Con Eter…" at bounding box center [389, 96] width 181 height 45
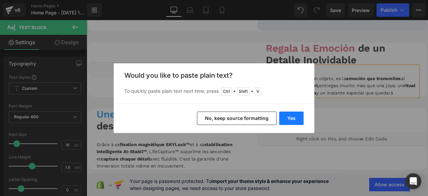
click at [284, 121] on button "Yes" at bounding box center [291, 117] width 24 height 13
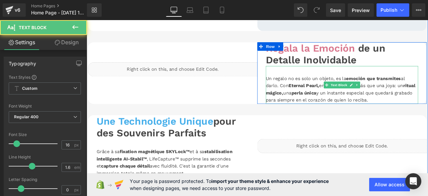
click at [428, 114] on div "Un regalo no es solo un objeto, es la emoción que transmites al darlo. Con Eter…" at bounding box center [389, 96] width 181 height 45
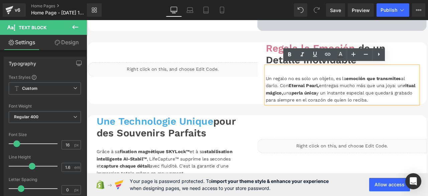
scroll to position [515, 0]
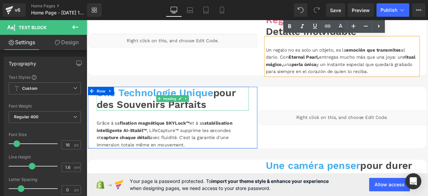
click at [234, 118] on h1 "Une Technologie Unique pour des Souvenirs Parfaits" at bounding box center [188, 113] width 181 height 28
click at [233, 122] on h1 "Une Technologie Unique pour des Souvenirs Parfaits" at bounding box center [188, 113] width 181 height 28
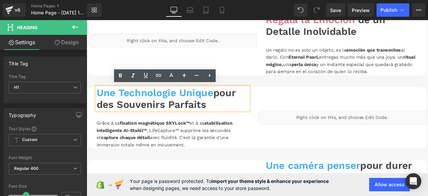
drag, startPoint x: 233, startPoint y: 122, endPoint x: 93, endPoint y: 101, distance: 141.4
click at [93, 101] on div "Liquid Une Technologie Unique pour des Souvenirs Parfaits Heading Grâce à sa fi…" at bounding box center [289, 135] width 402 height 73
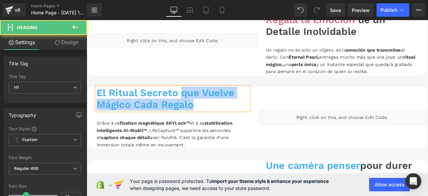
drag, startPoint x: 197, startPoint y: 104, endPoint x: 232, endPoint y: 122, distance: 39.2
click at [232, 122] on h1 "El Ritual Secreto que Vuelve Mágico Cada Regalo" at bounding box center [188, 113] width 181 height 28
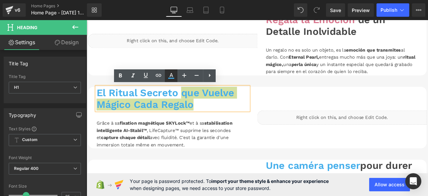
click at [171, 75] on icon at bounding box center [171, 76] width 8 height 8
type input "#44aeeb"
type input "100"
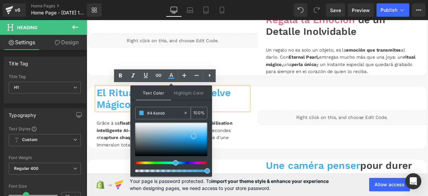
click at [187, 111] on icon at bounding box center [185, 112] width 5 height 5
type input "none"
type input "0"
drag, startPoint x: 174, startPoint y: 112, endPoint x: 144, endPoint y: 112, distance: 30.1
click at [144, 112] on div "none" at bounding box center [160, 113] width 48 height 12
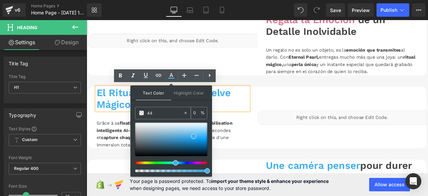
type input "444"
type input "100"
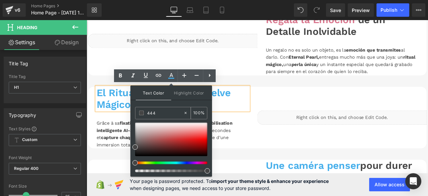
type input "4444"
type input "27"
type input "44444"
type input "0"
type input "444444"
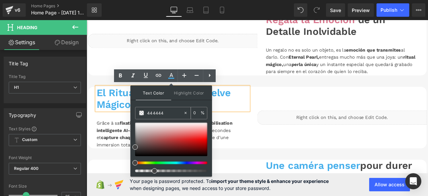
type input "100"
click at [142, 112] on span at bounding box center [141, 112] width 5 height 5
click at [136, 146] on span at bounding box center [135, 146] width 5 height 5
click at [104, 102] on span "Row" at bounding box center [103, 104] width 11 height 8
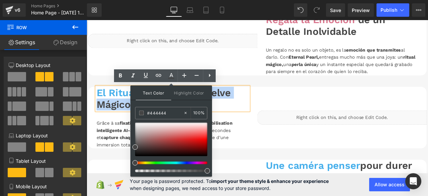
click at [121, 118] on h1 "El Ritual Secreto que Vuelve Mágico Cada Regalo" at bounding box center [188, 113] width 181 height 28
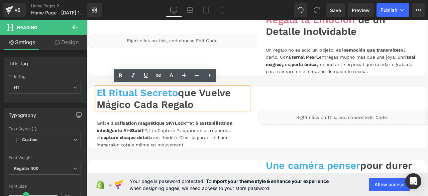
click at [192, 107] on span "El Ritual Secreto" at bounding box center [146, 106] width 97 height 14
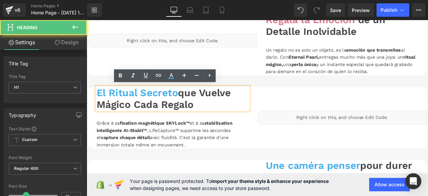
click at [197, 110] on h1 "El Ritual Secreto que Vuelve Mágico Cada Regalo" at bounding box center [188, 113] width 181 height 28
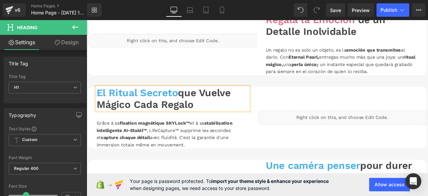
click at [191, 106] on span "El Ritual Secreto" at bounding box center [146, 106] width 97 height 14
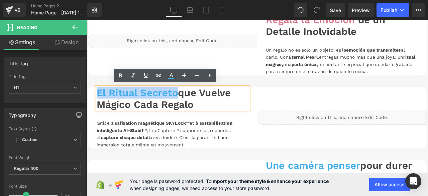
drag, startPoint x: 191, startPoint y: 106, endPoint x: 99, endPoint y: 106, distance: 92.0
click at [99, 106] on div "Liquid El Ritual Secreto que Vuelve Mágico Cada Regalo Heading Grâce à sa fixat…" at bounding box center [289, 135] width 402 height 73
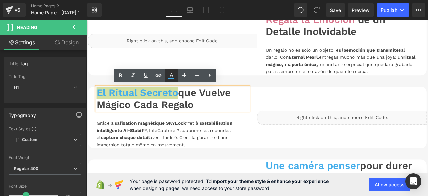
click at [172, 77] on icon at bounding box center [171, 76] width 8 height 8
type input "#44aeeb"
type input "100"
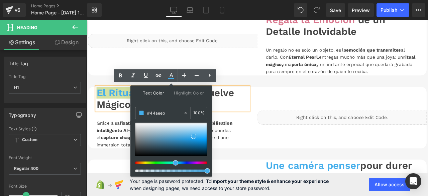
click at [185, 113] on icon at bounding box center [185, 112] width 5 height 5
type input "none"
type input "0"
drag, startPoint x: 181, startPoint y: 113, endPoint x: 151, endPoint y: 113, distance: 30.8
click at [151, 113] on input "none" at bounding box center [165, 112] width 36 height 7
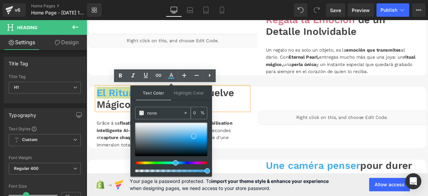
type input "n"
paste input "#d9768d"
type input "#d9768d"
type input "100"
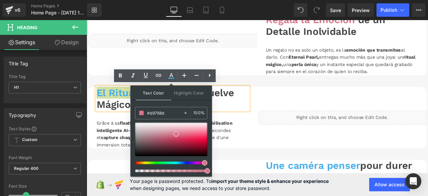
type input "#d9768d"
click at [176, 133] on span at bounding box center [176, 133] width 5 height 5
click at [259, 74] on div "Liquid" at bounding box center [188, 45] width 201 height 65
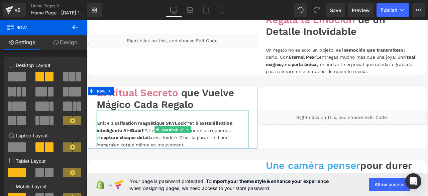
click at [208, 166] on div "Grâce à sa fixation magnétique SKYLock™ et à sa stabilisation intelligente AI-S…" at bounding box center [188, 155] width 181 height 34
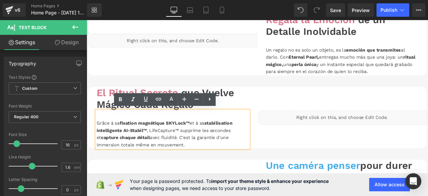
click at [208, 167] on div "Grâce à sa fixation magnétique SKYLock™ et à sa stabilisation intelligente AI-S…" at bounding box center [188, 155] width 181 height 34
drag, startPoint x: 208, startPoint y: 167, endPoint x: 97, endPoint y: 138, distance: 114.4
click at [98, 138] on div "Grâce à sa fixation magnétique SKYLock™ et à sa stabilisation intelligente AI-S…" at bounding box center [188, 155] width 181 height 34
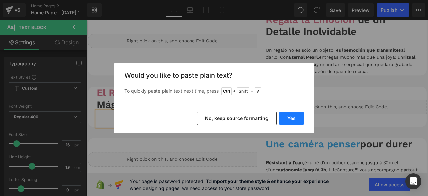
click at [291, 114] on button "Yes" at bounding box center [291, 117] width 24 height 13
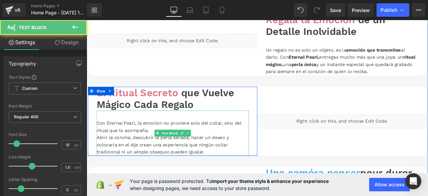
click at [108, 141] on div "Con Eternal Pearl, la emoción no proviene solo del collar, sino del ritual que …" at bounding box center [188, 146] width 181 height 17
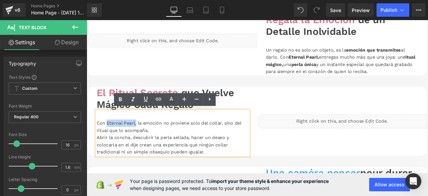
drag, startPoint x: 107, startPoint y: 141, endPoint x: 144, endPoint y: 143, distance: 36.2
click at [144, 143] on div "Con Eternal Pearl, la emoción no proviene solo del collar, sino del ritual que …" at bounding box center [188, 146] width 181 height 17
click at [118, 99] on icon at bounding box center [120, 99] width 8 height 8
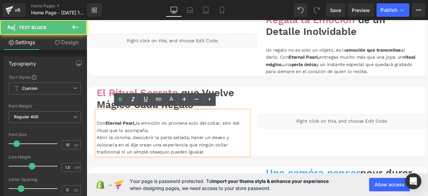
click at [164, 167] on div "Abrir la concha, descubrir la perla sellada, hacer un deseo y colocarla en el d…" at bounding box center [188, 168] width 181 height 26
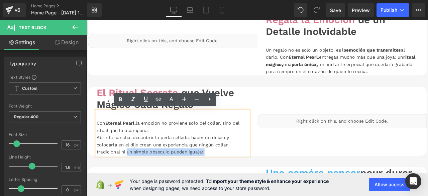
drag, startPoint x: 132, startPoint y: 175, endPoint x: 227, endPoint y: 177, distance: 95.1
click at [227, 177] on div "Abrir la concha, descubrir la perla sellada, hacer un deseo y colocarla en el d…" at bounding box center [188, 168] width 181 height 26
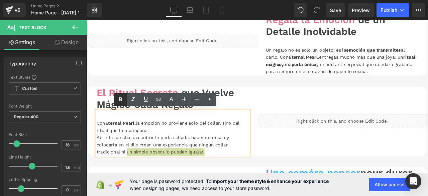
click at [121, 101] on icon at bounding box center [120, 99] width 3 height 4
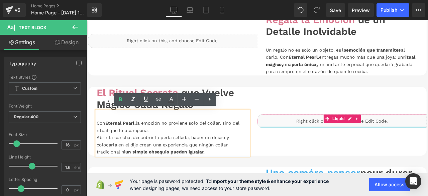
click at [312, 152] on div "Liquid" at bounding box center [389, 140] width 201 height 82
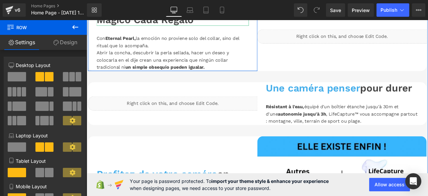
scroll to position [648, 0]
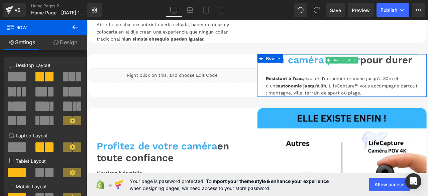
click at [428, 66] on h1 "Une caméra penser pour durer" at bounding box center [389, 67] width 181 height 14
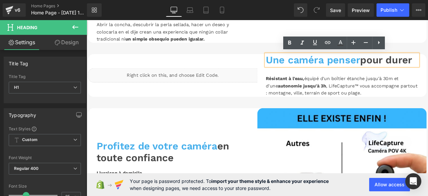
drag, startPoint x: 472, startPoint y: 66, endPoint x: 300, endPoint y: 67, distance: 172.3
click at [300, 67] on h1 "Une caméra penser pour durer" at bounding box center [389, 67] width 181 height 14
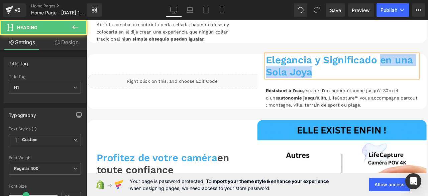
drag, startPoint x: 431, startPoint y: 66, endPoint x: 454, endPoint y: 79, distance: 26.5
click at [428, 78] on h1 "Elegancia y Significado en una Sola Joya" at bounding box center [389, 74] width 181 height 28
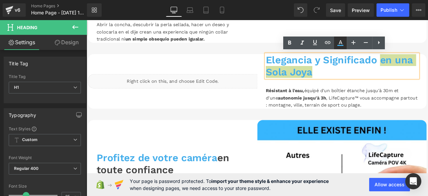
click at [341, 44] on icon at bounding box center [341, 43] width 8 height 8
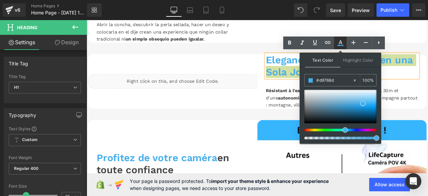
type input "#44aeeb"
type input "100"
click at [355, 79] on icon at bounding box center [355, 80] width 5 height 5
type input "none"
type input "0"
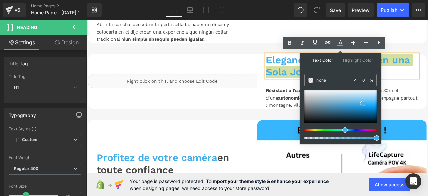
drag, startPoint x: 403, startPoint y: 103, endPoint x: 336, endPoint y: 95, distance: 67.4
type input "444"
type input "100"
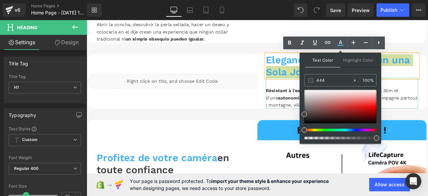
type input "4444"
type input "27"
type input "44444"
type input "0"
type input "444444"
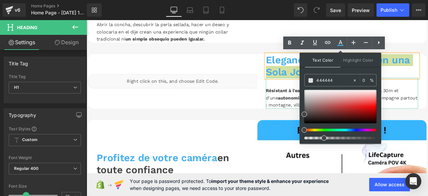
type input "100"
click at [304, 113] on span at bounding box center [304, 113] width 5 height 5
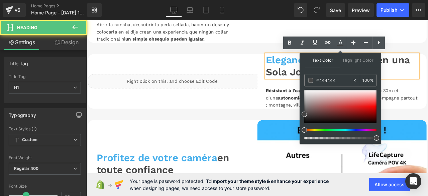
click at [319, 68] on span "Elegancia y Significado" at bounding box center [365, 67] width 132 height 14
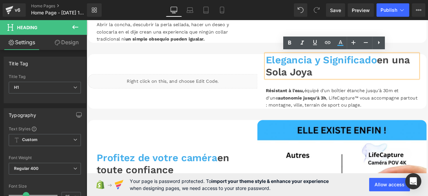
click at [427, 67] on span "Elegancia y Significado" at bounding box center [365, 67] width 132 height 14
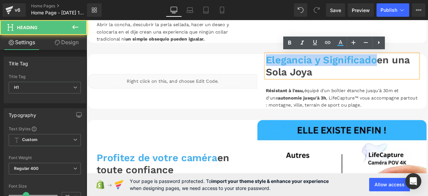
drag, startPoint x: 430, startPoint y: 68, endPoint x: 297, endPoint y: 68, distance: 132.5
click at [299, 68] on span "Elegancia y Significado" at bounding box center [365, 67] width 132 height 14
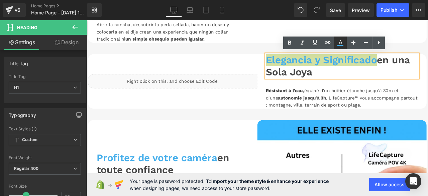
click at [338, 43] on icon at bounding box center [341, 43] width 8 height 8
type input "#44aeeb"
type input "100"
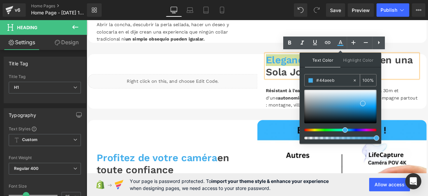
click at [355, 80] on icon at bounding box center [355, 80] width 2 height 2
type input "none"
type input "0"
drag, startPoint x: 434, startPoint y: 101, endPoint x: 334, endPoint y: 89, distance: 100.4
paste input "#d9768d"
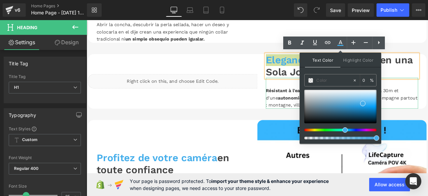
type input "#d9768d"
type input "100"
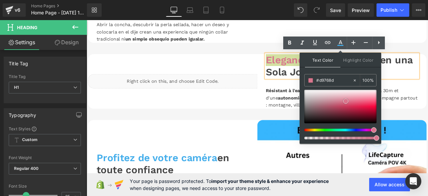
click at [347, 100] on span at bounding box center [345, 100] width 5 height 5
type input "#da7a91"
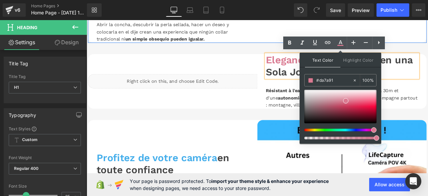
click at [307, 36] on div "Liquid" at bounding box center [389, 6] width 201 height 82
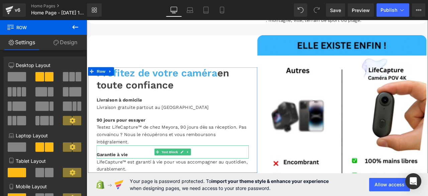
scroll to position [782, 0]
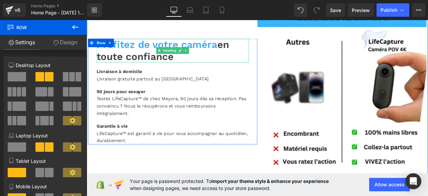
click at [199, 67] on h1 "Profitez de votre caméra en toute confiance" at bounding box center [188, 56] width 181 height 28
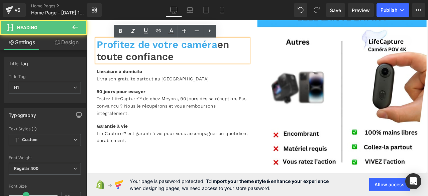
drag, startPoint x: 192, startPoint y: 68, endPoint x: 96, endPoint y: 49, distance: 98.3
click at [98, 49] on h1 "Profitez de votre caméra en toute confiance" at bounding box center [188, 56] width 181 height 28
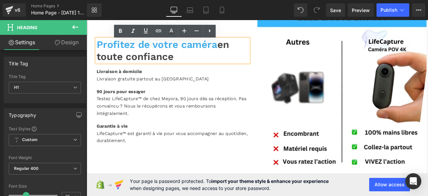
paste div
click at [197, 64] on h1 "Profitez de votre caméra en toute confiance" at bounding box center [188, 56] width 181 height 28
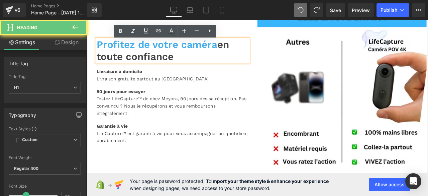
drag, startPoint x: 196, startPoint y: 66, endPoint x: 92, endPoint y: 48, distance: 105.6
click at [92, 48] on div "Profitez de votre caméra en toute confiance Heading Livraison à domicile Text B…" at bounding box center [188, 104] width 201 height 125
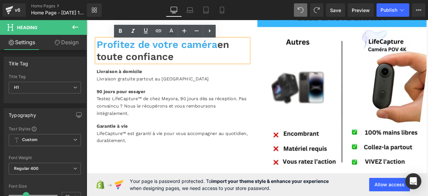
copy h1 "Profitez de votre caméra en toute confiance"
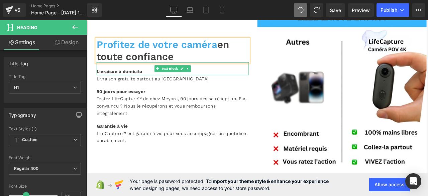
click at [87, 20] on div at bounding box center [87, 20] width 0 height 0
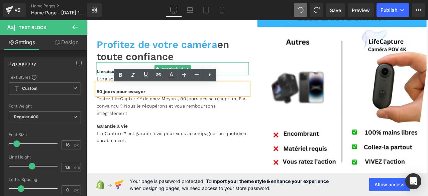
click at [99, 84] on font "Livraison à domicile" at bounding box center [125, 81] width 54 height 6
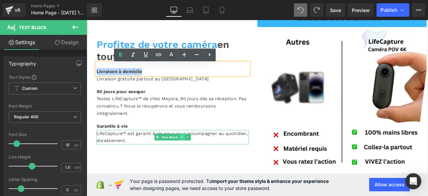
drag, startPoint x: 96, startPoint y: 84, endPoint x: 194, endPoint y: 157, distance: 121.9
click at [194, 157] on div "Profitez de votre caméra en toute confiance Heading Livraison à domicile Text B…" at bounding box center [188, 104] width 181 height 125
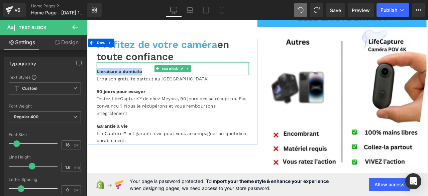
click at [151, 84] on div "Livraison à domicile" at bounding box center [188, 77] width 181 height 15
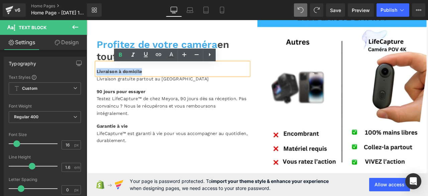
drag, startPoint x: 154, startPoint y: 85, endPoint x: 96, endPoint y: 85, distance: 58.2
click at [98, 85] on div "Livraison à domicile" at bounding box center [188, 77] width 181 height 15
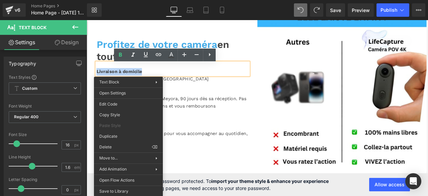
click at [157, 82] on div "Livraison à domicile" at bounding box center [188, 77] width 181 height 15
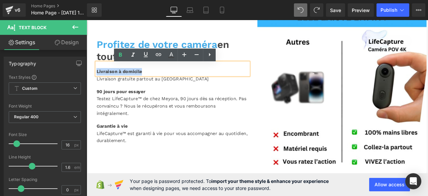
drag, startPoint x: 157, startPoint y: 85, endPoint x: 95, endPoint y: 84, distance: 61.2
click at [98, 84] on div "Livraison à domicile" at bounding box center [188, 77] width 181 height 15
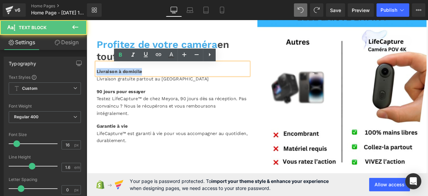
drag, startPoint x: 152, startPoint y: 85, endPoint x: 96, endPoint y: 84, distance: 55.9
click at [98, 84] on div "Livraison à domicile" at bounding box center [188, 77] width 181 height 15
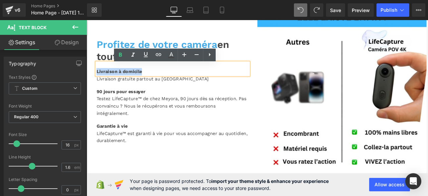
copy font "Livraison à domicile"
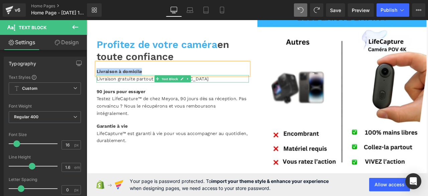
click at [220, 91] on div "Livraison gratuite partout au [GEOGRAPHIC_DATA]" at bounding box center [188, 89] width 181 height 9
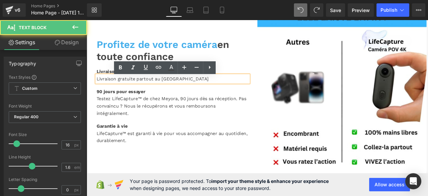
click at [221, 93] on div "Livraison gratuite partout au [GEOGRAPHIC_DATA]" at bounding box center [188, 89] width 181 height 9
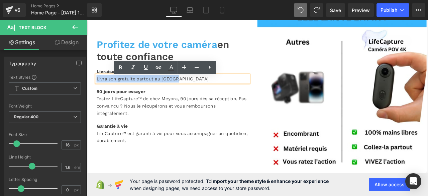
drag, startPoint x: 202, startPoint y: 95, endPoint x: 91, endPoint y: 92, distance: 111.1
click at [91, 92] on div "Profitez de votre caméra en toute confiance Heading Livraison à domicile Text B…" at bounding box center [188, 104] width 201 height 125
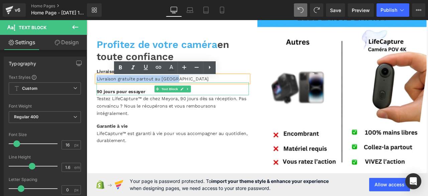
copy font "Livraison gratuite partout au [GEOGRAPHIC_DATA]"
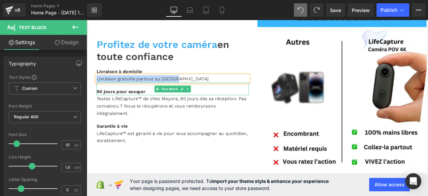
click at [104, 108] on font "90 jours pour essayer" at bounding box center [127, 105] width 58 height 6
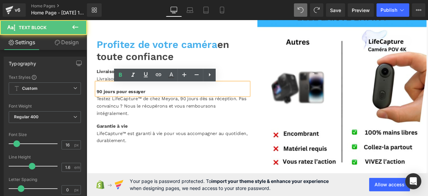
click at [158, 107] on div "90 jours pour essayer" at bounding box center [188, 101] width 181 height 15
drag, startPoint x: 158, startPoint y: 107, endPoint x: 96, endPoint y: 106, distance: 61.9
click at [98, 106] on div "90 jours pour essayer" at bounding box center [188, 101] width 181 height 15
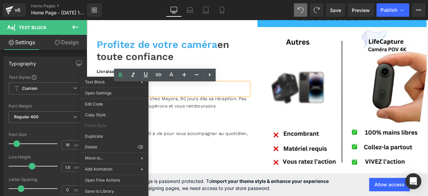
click at [171, 107] on div "90 jours pour essayer" at bounding box center [188, 101] width 181 height 15
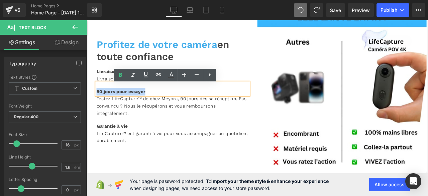
copy font "90 jours pour essayer"
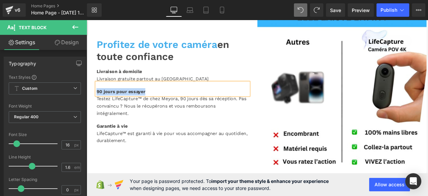
click at [151, 164] on div "Profitez de votre caméra en toute confiance Heading Livraison à domicile Text B…" at bounding box center [188, 104] width 201 height 201
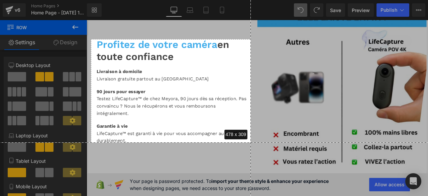
drag, startPoint x: 91, startPoint y: 39, endPoint x: 251, endPoint y: 142, distance: 190.3
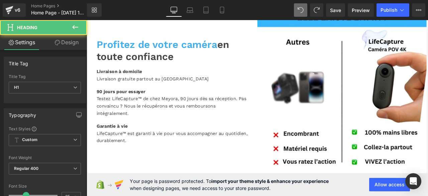
click at [194, 65] on h1 "Profitez de votre caméra en toute confiance" at bounding box center [188, 56] width 181 height 28
click at [195, 70] on h1 "Profitez de votre caméra en toute confiance" at bounding box center [188, 56] width 181 height 28
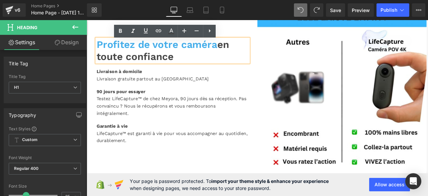
drag, startPoint x: 192, startPoint y: 67, endPoint x: 98, endPoint y: 51, distance: 95.7
click at [98, 51] on h1 "Profitez de votre caméra en toute confiance" at bounding box center [188, 56] width 181 height 28
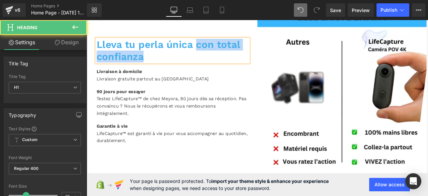
drag, startPoint x: 213, startPoint y: 51, endPoint x: 260, endPoint y: 66, distance: 48.8
click at [260, 66] on h1 "Lleva tu perla única con total confianza" at bounding box center [188, 56] width 181 height 28
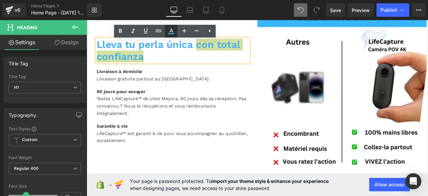
click at [172, 31] on icon at bounding box center [172, 30] width 4 height 4
type input "#44aeeb"
type input "100"
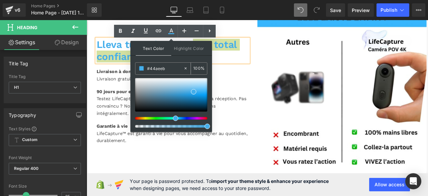
click at [186, 68] on icon at bounding box center [186, 68] width 2 height 2
type input "none"
type input "0"
drag, startPoint x: 174, startPoint y: 69, endPoint x: 145, endPoint y: 69, distance: 29.4
click at [149, 69] on input "none" at bounding box center [165, 68] width 36 height 7
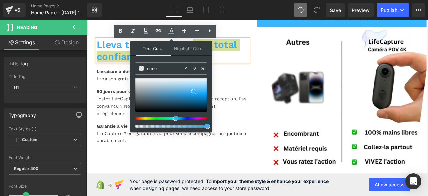
type input "n"
type input "444"
type input "100"
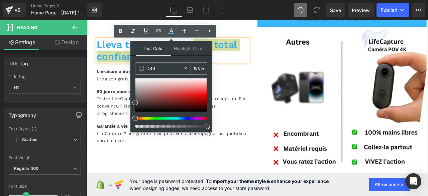
type input "4444"
type input "27"
type input "44444"
type input "0"
type input "444444"
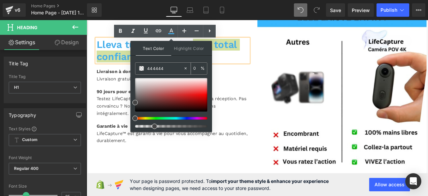
type input "100"
click at [136, 101] on span at bounding box center [135, 102] width 5 height 5
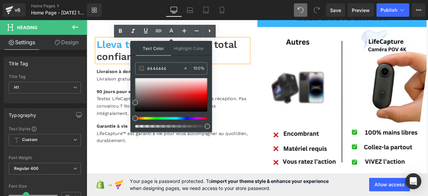
click at [256, 67] on h1 "Lleva tu perla única con total confianza" at bounding box center [188, 56] width 181 height 28
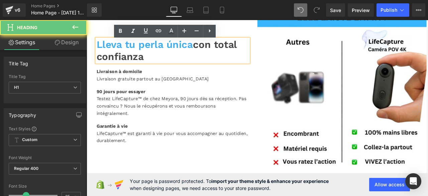
click at [212, 55] on span "Lleva tu perla única" at bounding box center [155, 49] width 114 height 14
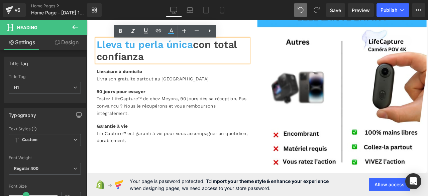
click at [210, 53] on span "Lleva tu perla única" at bounding box center [155, 49] width 114 height 14
drag, startPoint x: 210, startPoint y: 53, endPoint x: 107, endPoint y: 54, distance: 102.7
click at [107, 54] on span "Lleva tu perla única" at bounding box center [155, 49] width 114 height 14
click at [169, 32] on icon at bounding box center [171, 31] width 8 height 8
type input "#44aeeb"
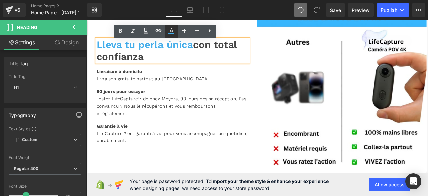
type input "100"
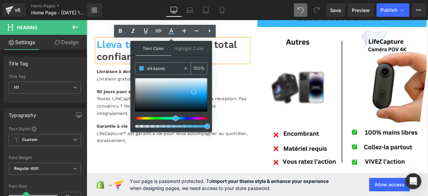
click at [187, 67] on icon at bounding box center [185, 68] width 5 height 5
type input "none"
type input "0"
drag, startPoint x: 171, startPoint y: 67, endPoint x: 137, endPoint y: 70, distance: 34.2
click at [137, 70] on div "none" at bounding box center [160, 69] width 48 height 12
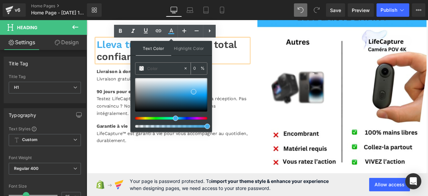
paste input "#d9768d"
type input "#d9768d"
type input "100"
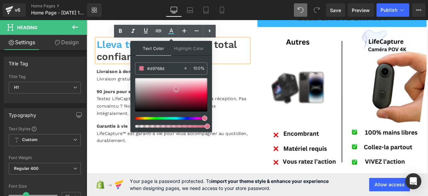
type input "#d9768d"
click at [176, 89] on span at bounding box center [176, 89] width 5 height 5
click at [122, 93] on font "Livraison gratuite partout au [GEOGRAPHIC_DATA]" at bounding box center [164, 89] width 133 height 6
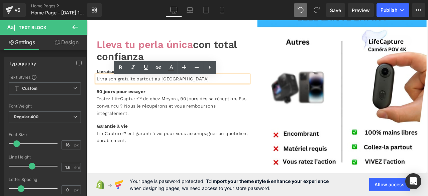
click at [203, 94] on div "Livraison gratuite partout au [GEOGRAPHIC_DATA]" at bounding box center [188, 89] width 181 height 9
click at [112, 84] on font "Livraison à domicile" at bounding box center [125, 81] width 54 height 6
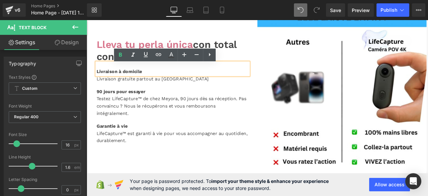
click at [161, 83] on div "Livraison à domicile" at bounding box center [188, 77] width 181 height 15
drag, startPoint x: 150, startPoint y: 84, endPoint x: 95, endPoint y: 84, distance: 54.5
click at [98, 84] on div "Livraison à domicile" at bounding box center [188, 77] width 181 height 15
drag, startPoint x: 160, startPoint y: 85, endPoint x: 96, endPoint y: 83, distance: 63.9
click at [98, 83] on div "Livraison à domicile" at bounding box center [188, 77] width 181 height 15
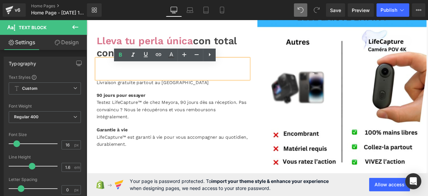
scroll to position [778, 0]
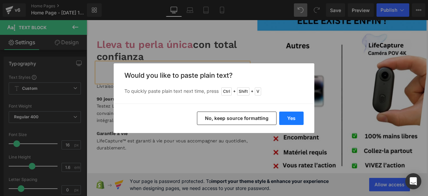
click at [293, 114] on button "Yes" at bounding box center [291, 117] width 24 height 13
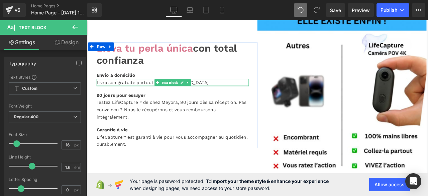
click at [221, 98] on div at bounding box center [188, 98] width 181 height 2
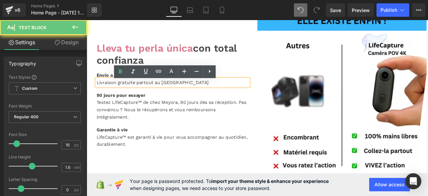
click at [221, 97] on div "Livraison gratuite partout au [GEOGRAPHIC_DATA]" at bounding box center [188, 94] width 181 height 9
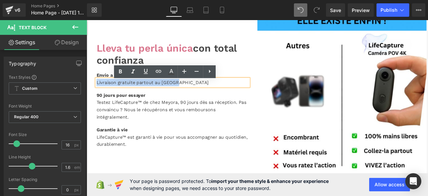
drag, startPoint x: 203, startPoint y: 97, endPoint x: 96, endPoint y: 99, distance: 107.1
click at [98, 98] on div "Livraison gratuite partout au [GEOGRAPHIC_DATA]" at bounding box center [188, 94] width 181 height 9
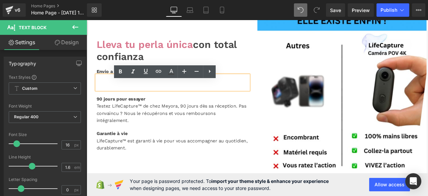
scroll to position [774, 0]
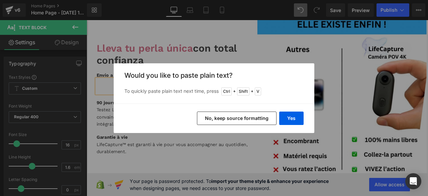
click at [304, 118] on div "Yes No, keep source formatting" at bounding box center [214, 117] width 201 height 29
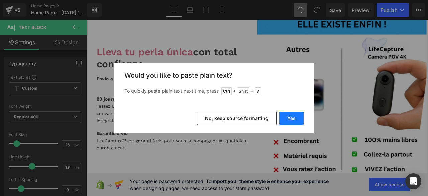
click at [298, 117] on button "Yes" at bounding box center [291, 117] width 24 height 13
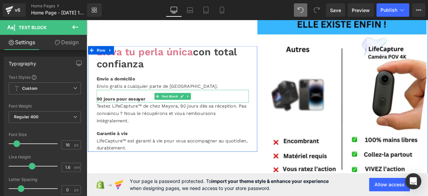
click at [156, 116] on div "90 jours pour essayer" at bounding box center [188, 110] width 181 height 15
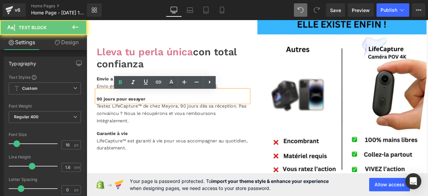
click at [156, 116] on div "90 jours pour essayer" at bounding box center [188, 110] width 181 height 15
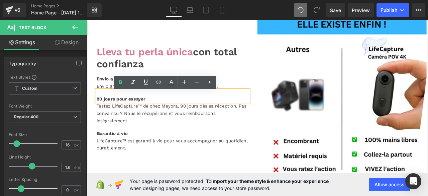
drag, startPoint x: 156, startPoint y: 116, endPoint x: 94, endPoint y: 117, distance: 61.9
click at [98, 117] on div "90 jours pour essayer" at bounding box center [188, 110] width 181 height 15
drag, startPoint x: 169, startPoint y: 117, endPoint x: 97, endPoint y: 114, distance: 72.0
click at [98, 114] on div "90 jours pour essayer" at bounding box center [188, 110] width 181 height 15
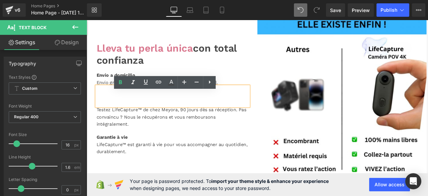
scroll to position [770, 0]
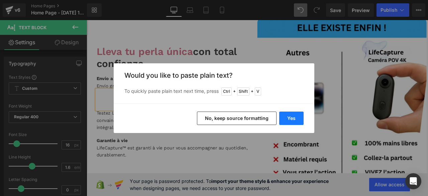
click at [293, 118] on button "Yes" at bounding box center [291, 117] width 24 height 13
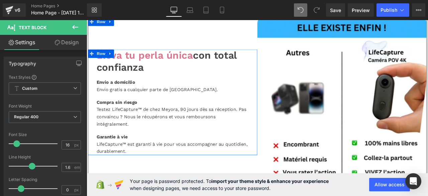
click at [87, 20] on div at bounding box center [87, 20] width 0 height 0
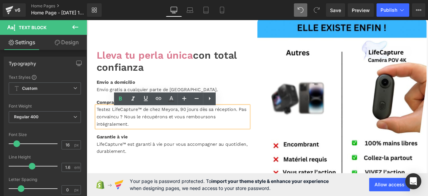
click at [276, 138] on font "Testez LifeCapture™ de chez Meyora, 90 jours dès sa réception. Pas convaincu ? …" at bounding box center [187, 134] width 178 height 23
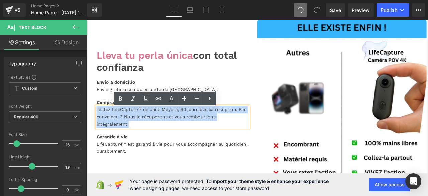
drag, startPoint x: 276, startPoint y: 138, endPoint x: 96, endPoint y: 128, distance: 180.3
click at [98, 128] on font "Testez LifeCapture™ de chez Meyora, 90 jours dès sa réception. Pas convaincu ? …" at bounding box center [187, 134] width 178 height 23
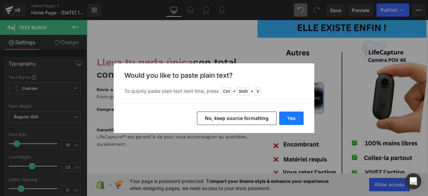
click at [287, 117] on button "Yes" at bounding box center [291, 117] width 24 height 13
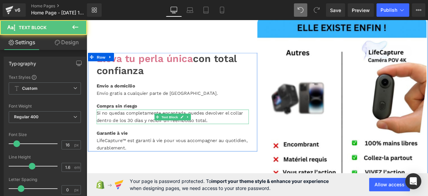
click at [135, 138] on div "Si no quedas completamente encantada, puedes devolver el collar dentro de los 3…" at bounding box center [188, 134] width 181 height 17
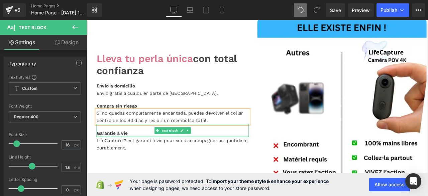
drag, startPoint x: 139, startPoint y: 156, endPoint x: 159, endPoint y: 27, distance: 130.7
click at [139, 157] on div at bounding box center [188, 158] width 181 height 2
click at [134, 152] on div "Garantie à vie" at bounding box center [188, 150] width 181 height 15
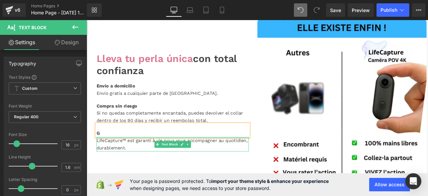
scroll to position [765, 0]
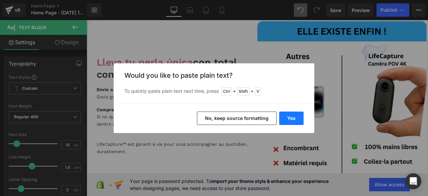
click at [295, 117] on button "Yes" at bounding box center [291, 117] width 24 height 13
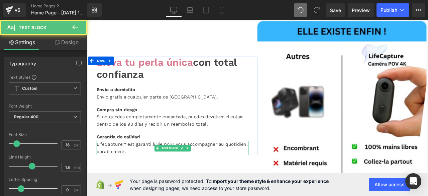
click at [134, 175] on div "LifeCapture™ est garanti à vie pour vous accompagner au quotidien, durablement." at bounding box center [188, 171] width 181 height 17
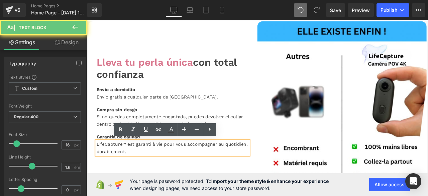
click at [133, 174] on div "LifeCapture™ est garanti à vie pour vous accompagner au quotidien, durablement." at bounding box center [188, 171] width 181 height 17
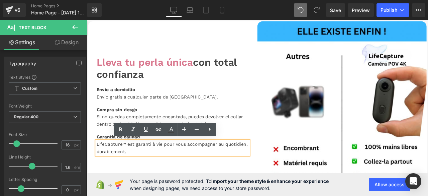
drag, startPoint x: 133, startPoint y: 174, endPoint x: 95, endPoint y: 167, distance: 38.6
click at [98, 167] on div "LifeCapture™ est garanti à vie pour vous accompagner au quotidien, durablement." at bounding box center [188, 171] width 181 height 17
click at [98, 167] on font "LifeCapture™ est garanti à vie pour vous accompagner au quotidien, durablement." at bounding box center [187, 171] width 179 height 15
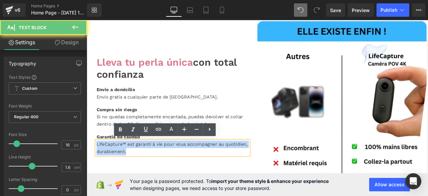
drag, startPoint x: 96, startPoint y: 167, endPoint x: 136, endPoint y: 181, distance: 43.1
click at [134, 175] on div "LifeCapture™ est garanti à vie pour vous accompagner au quotidien, durablement." at bounding box center [188, 171] width 181 height 17
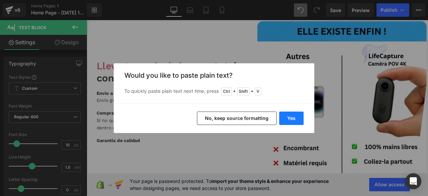
click at [295, 118] on button "Yes" at bounding box center [291, 117] width 24 height 13
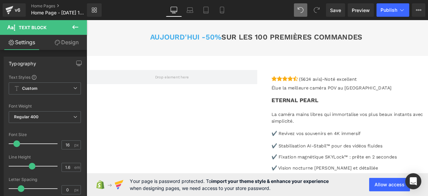
scroll to position [1736, 0]
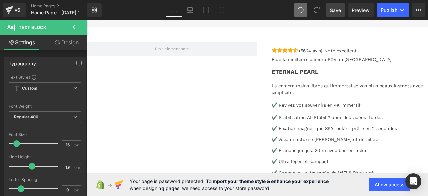
click at [338, 10] on span "Save" at bounding box center [335, 10] width 11 height 7
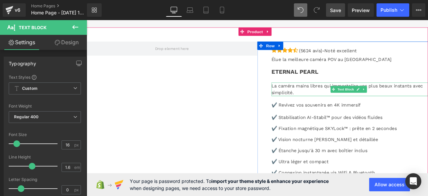
click at [331, 104] on p "La caméra mains libres qui immortalise vos plus beaux instants avec simplicité." at bounding box center [399, 102] width 186 height 16
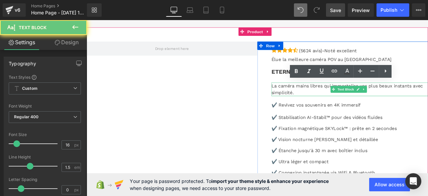
click at [334, 105] on p "La caméra mains libres qui immortalise vos plus beaux instants avec simplicité." at bounding box center [399, 102] width 186 height 16
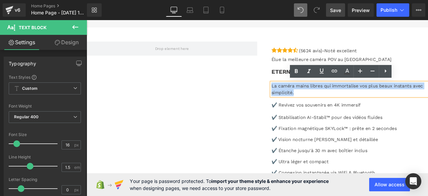
drag, startPoint x: 334, startPoint y: 105, endPoint x: 303, endPoint y: 96, distance: 31.8
click at [306, 96] on p "La caméra mains libres qui immortalise vos plus beaux instants avec simplicité." at bounding box center [399, 102] width 186 height 16
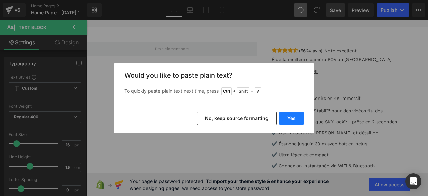
click at [298, 117] on button "Yes" at bounding box center [291, 117] width 24 height 13
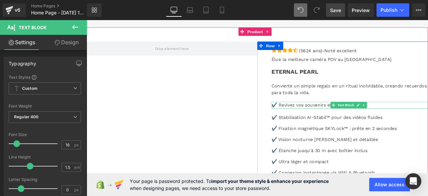
click at [426, 120] on p "✔️ Revivez vos souvenirs en 4K immersif" at bounding box center [399, 121] width 186 height 8
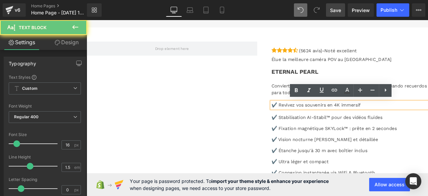
click at [426, 120] on p "✔️ Revivez vos souvenirs en 4K immersif" at bounding box center [399, 121] width 186 height 8
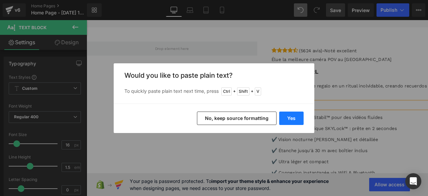
click at [290, 121] on button "Yes" at bounding box center [291, 117] width 24 height 13
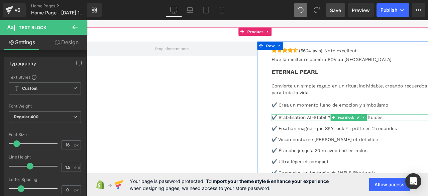
click at [428, 133] on p "✔️ Stabilisation AI-Stabil™ pour des vidéos fluides" at bounding box center [399, 136] width 186 height 8
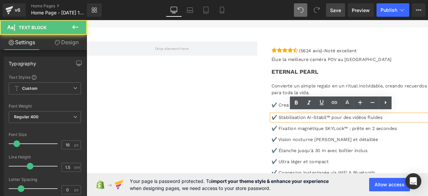
click at [428, 136] on p "✔️ Stabilisation AI-Stabil™ pour des vidéos fluides" at bounding box center [399, 136] width 186 height 8
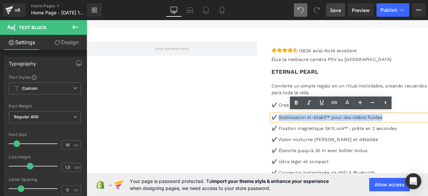
drag, startPoint x: 445, startPoint y: 135, endPoint x: 314, endPoint y: 136, distance: 130.8
click at [314, 136] on p "✔️ Stabilisation AI-Stabil™ pour des vidéos fluides" at bounding box center [399, 136] width 186 height 8
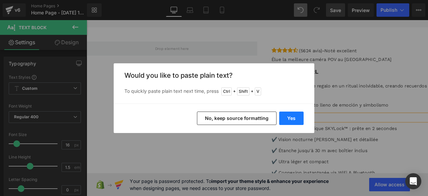
click at [290, 121] on button "Yes" at bounding box center [291, 117] width 24 height 13
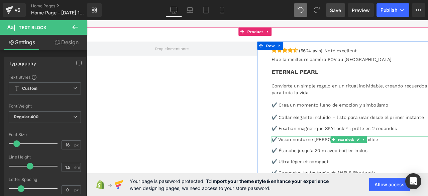
scroll to position [1769, 0]
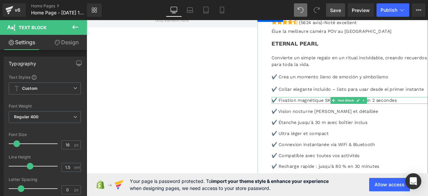
click at [428, 115] on p "✔️ Fixation magnétique SKYLock™ : prête en 2 secondes" at bounding box center [399, 115] width 186 height 8
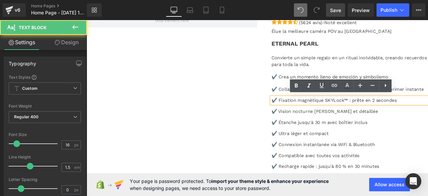
click at [428, 112] on p "✔️ Fixation magnétique SKYLock™ : prête en 2 secondes" at bounding box center [399, 115] width 186 height 8
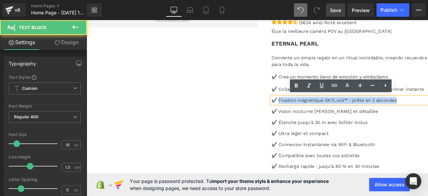
drag, startPoint x: 455, startPoint y: 112, endPoint x: 313, endPoint y: 116, distance: 141.6
click at [313, 116] on p "✔️ Fixation magnétique SKYLock™ : prête en 2 secondes" at bounding box center [399, 115] width 186 height 8
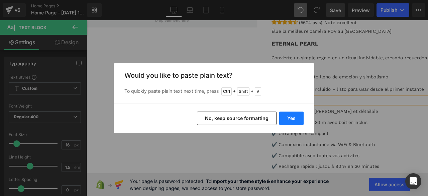
click at [295, 123] on button "Yes" at bounding box center [291, 117] width 24 height 13
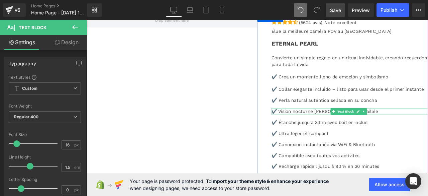
click at [318, 125] on font "✔️ Vision nocturne [PERSON_NAME] et détaillée" at bounding box center [369, 128] width 126 height 6
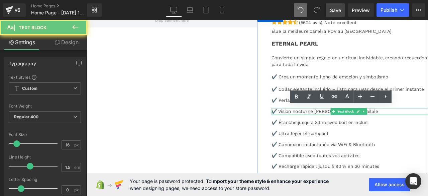
click at [428, 126] on p "✔️ Vision nocturne [PERSON_NAME] et détaillée" at bounding box center [399, 128] width 186 height 8
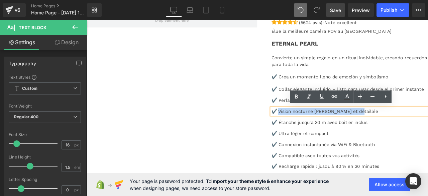
drag, startPoint x: 412, startPoint y: 125, endPoint x: 314, endPoint y: 126, distance: 98.4
click at [314, 126] on p "✔️ Vision nocturne [PERSON_NAME] et détaillée" at bounding box center [399, 128] width 186 height 8
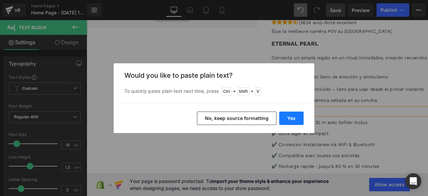
click at [292, 116] on button "Yes" at bounding box center [291, 117] width 24 height 13
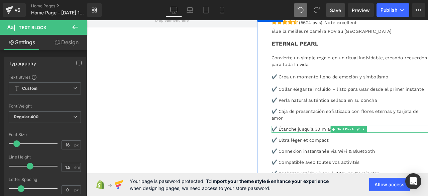
click at [428, 147] on p "✔️ Étanche jusqu'à 30 m avec boîtier inclus" at bounding box center [399, 149] width 186 height 8
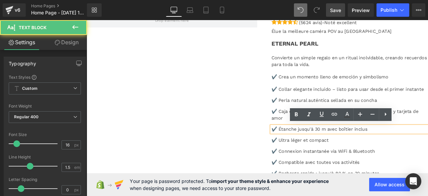
click at [428, 149] on p "✔️ Étanche jusqu'à 30 m avec boîtier inclus" at bounding box center [399, 149] width 186 height 8
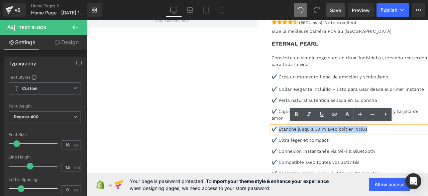
drag, startPoint x: 428, startPoint y: 149, endPoint x: 313, endPoint y: 149, distance: 115.4
click at [313, 149] on p "✔️ Étanche jusqu'à 30 m avec boîtier inclus" at bounding box center [399, 149] width 186 height 8
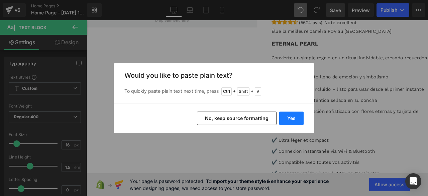
click at [291, 115] on button "Yes" at bounding box center [291, 117] width 24 height 13
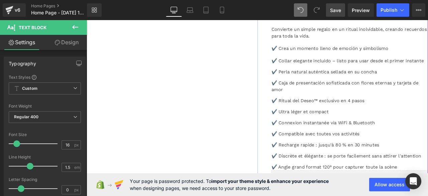
scroll to position [1836, 0]
